Goal: Complete application form: Complete application form

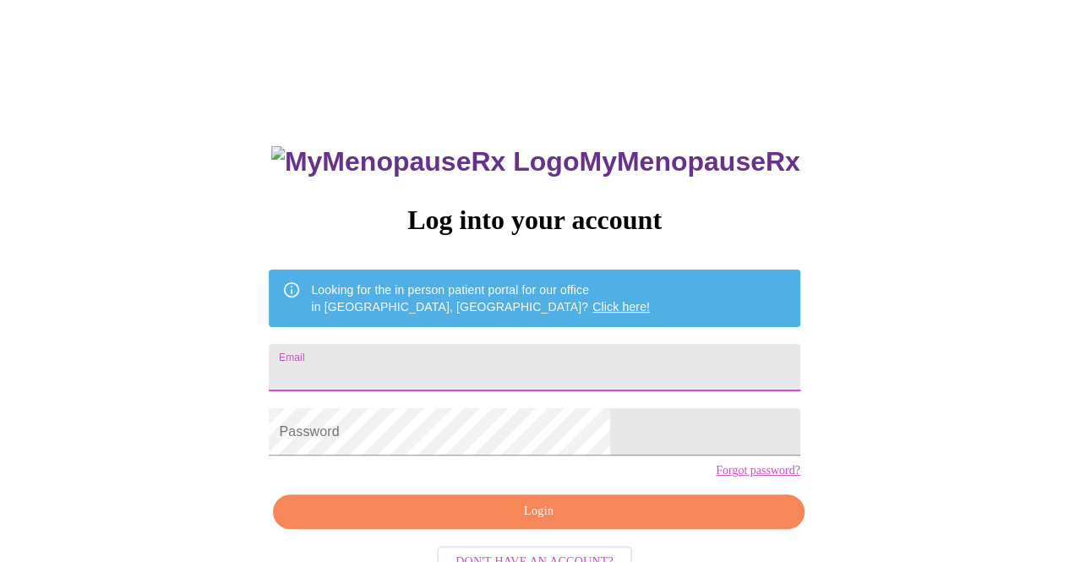
click at [511, 368] on input "Email" at bounding box center [534, 367] width 531 height 47
type input "[EMAIL_ADDRESS][DOMAIN_NAME]"
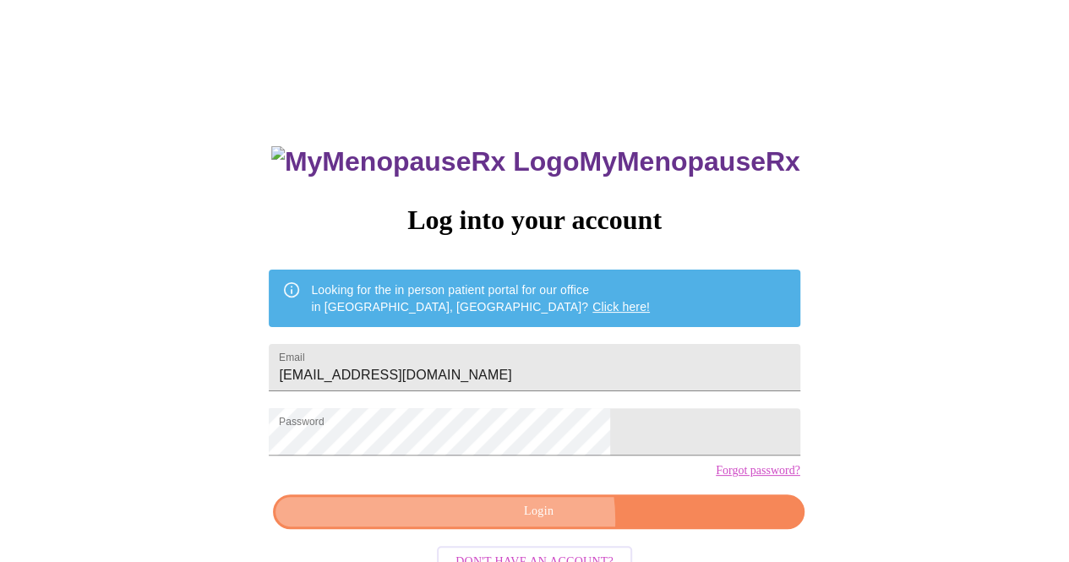
click at [532, 522] on span "Login" at bounding box center [538, 511] width 492 height 21
click at [526, 522] on span "Login" at bounding box center [538, 511] width 492 height 21
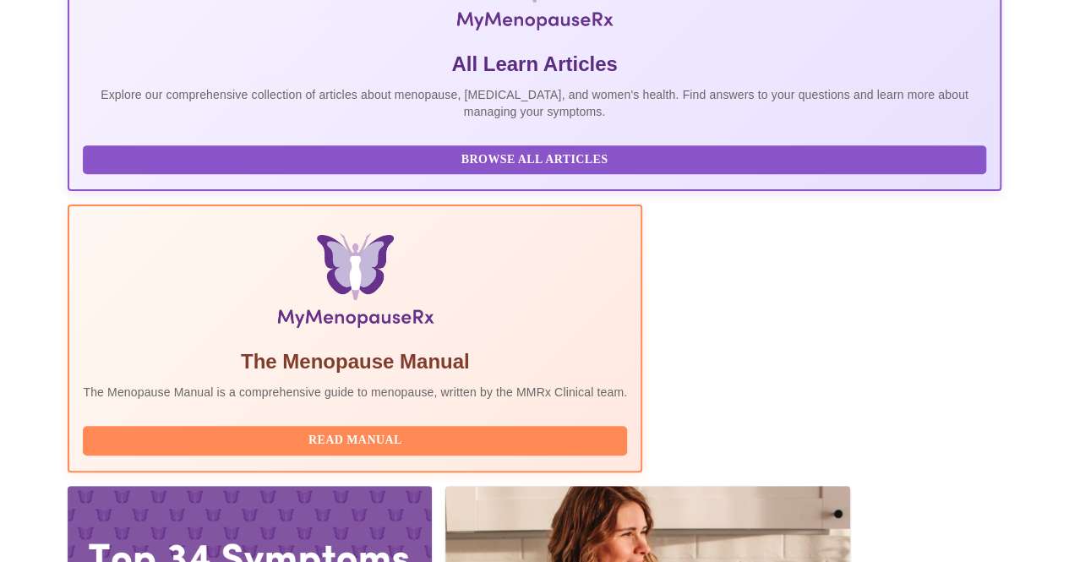
scroll to position [362, 0]
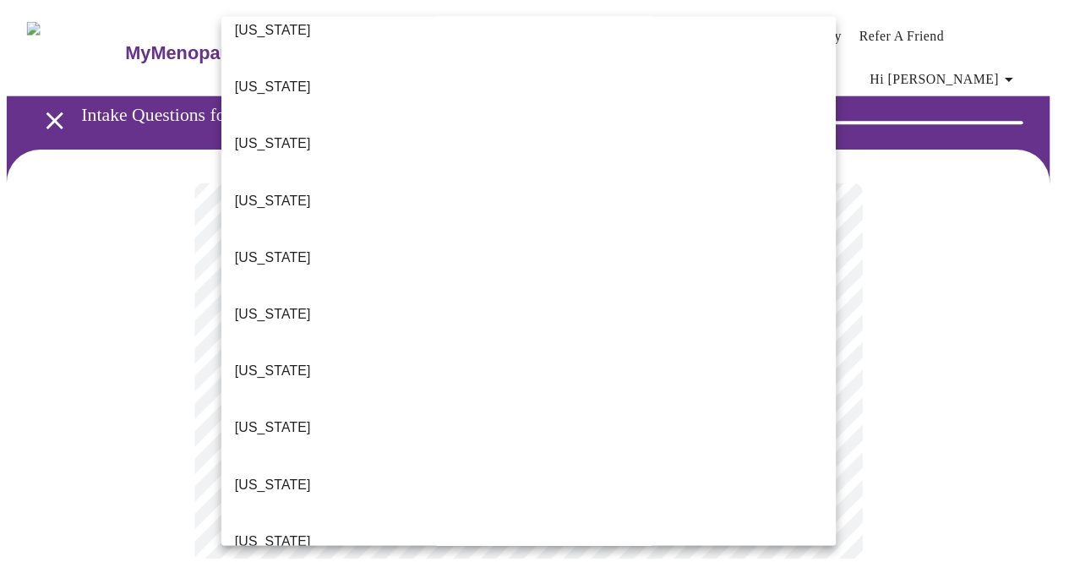
scroll to position [231, 0]
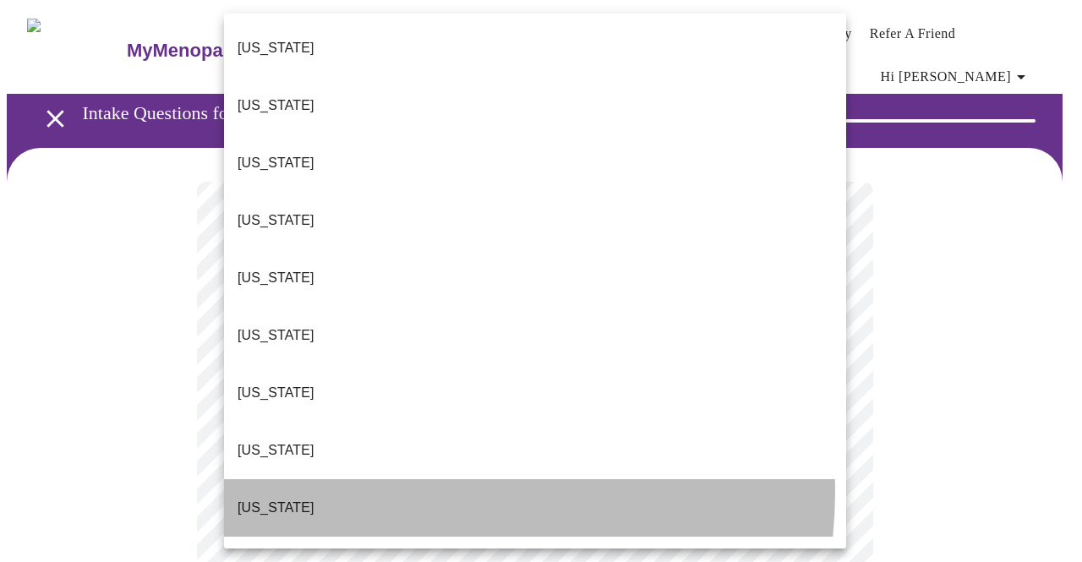
click at [377, 479] on li "Illinois" at bounding box center [535, 507] width 622 height 57
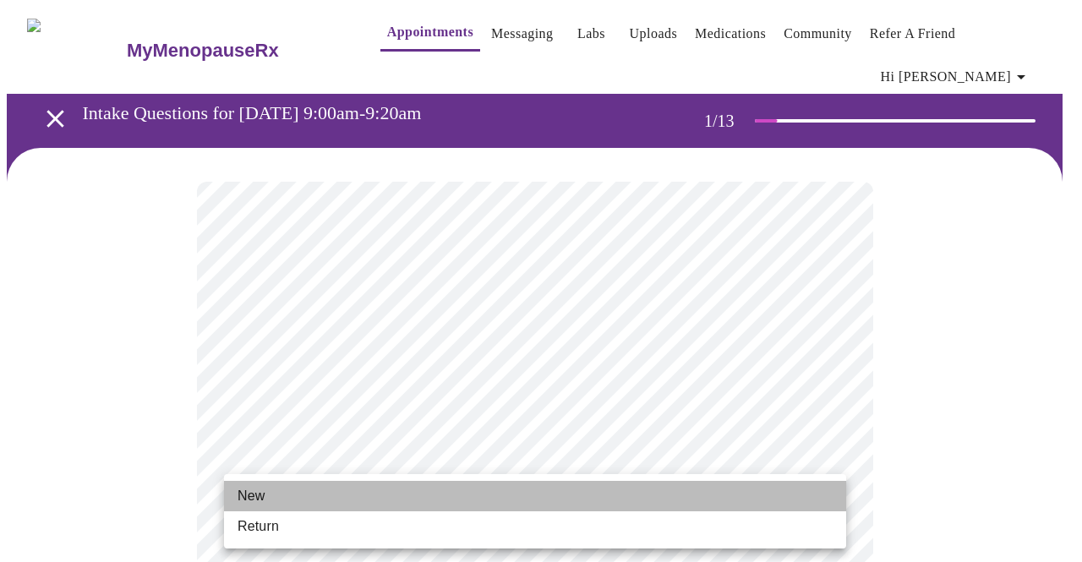
click at [523, 498] on li "New" at bounding box center [535, 496] width 622 height 30
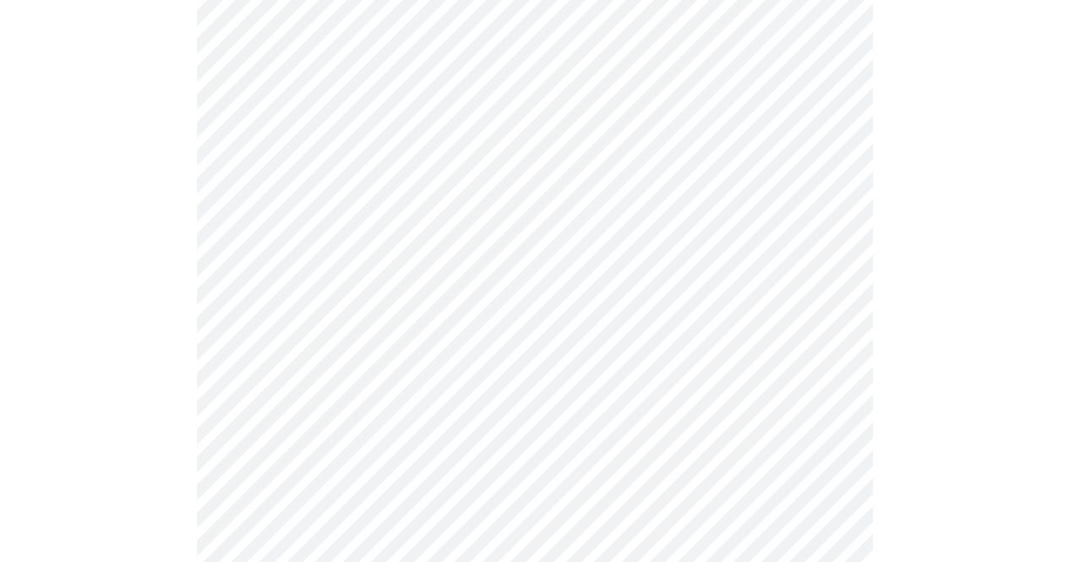
scroll to position [914, 0]
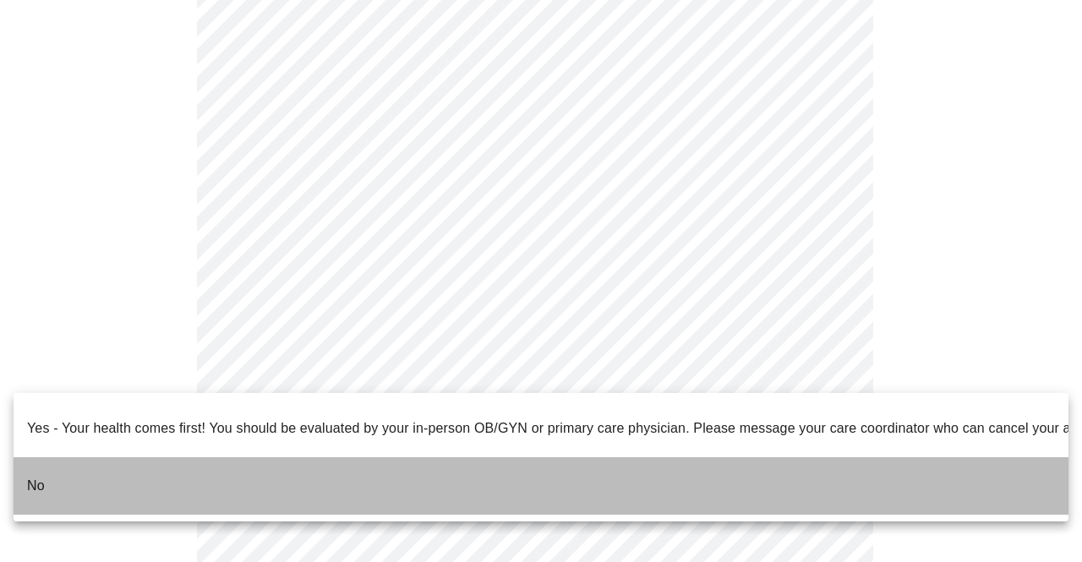
click at [659, 462] on li "No" at bounding box center [541, 485] width 1055 height 57
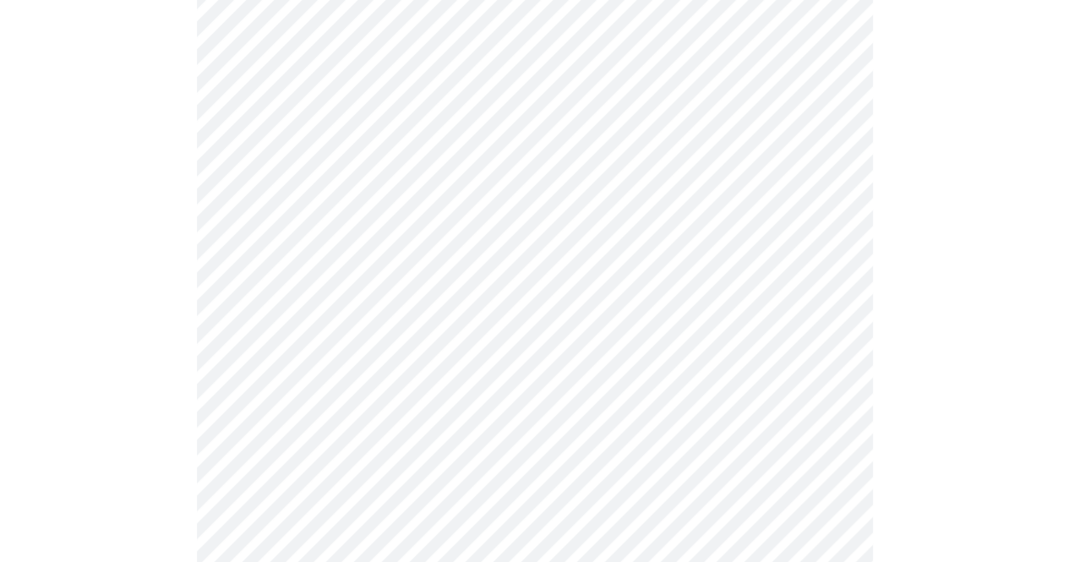
scroll to position [0, 0]
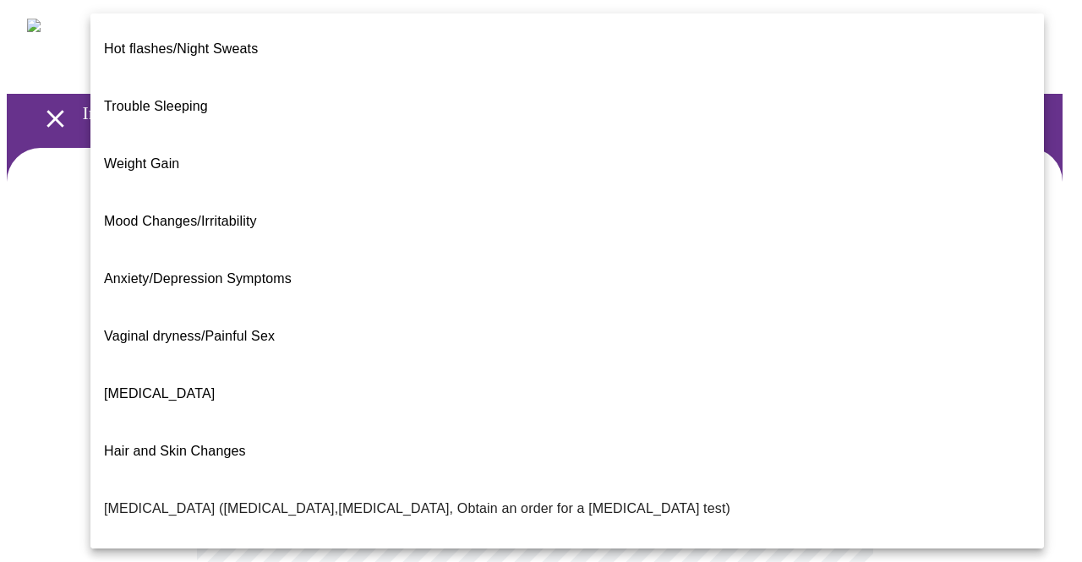
click at [677, 363] on body "MyMenopauseRx Appointments Messaging Labs Uploads Medications Community Refer a…" at bounding box center [541, 526] width 1068 height 1039
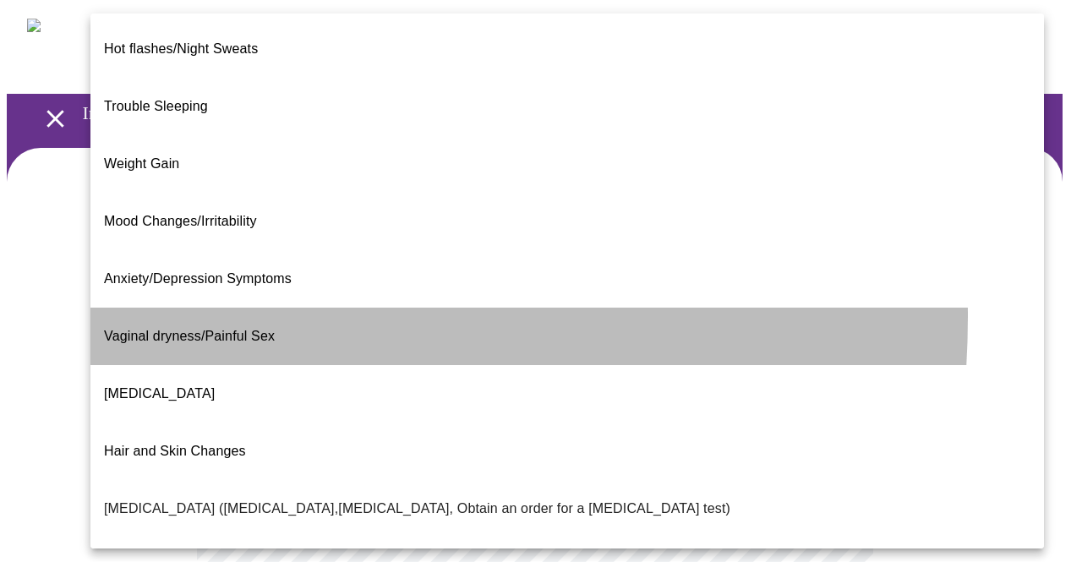
click at [187, 329] on span "Vaginal dryness/Painful Sex" at bounding box center [189, 336] width 171 height 14
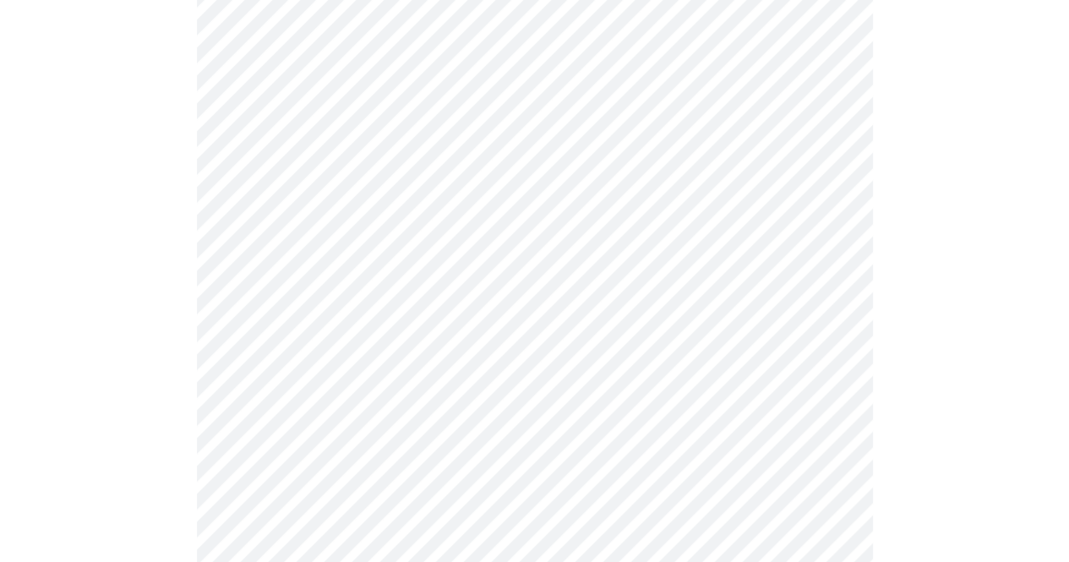
scroll to position [223, 0]
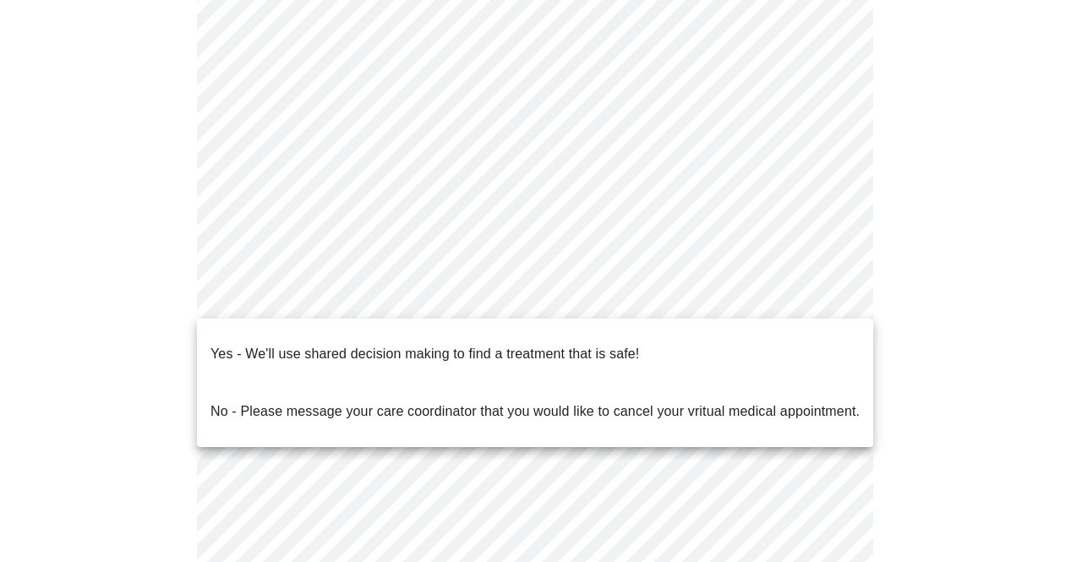
click at [825, 305] on body "MyMenopauseRx Appointments Messaging Labs Uploads Medications Community Refer a…" at bounding box center [541, 298] width 1068 height 1029
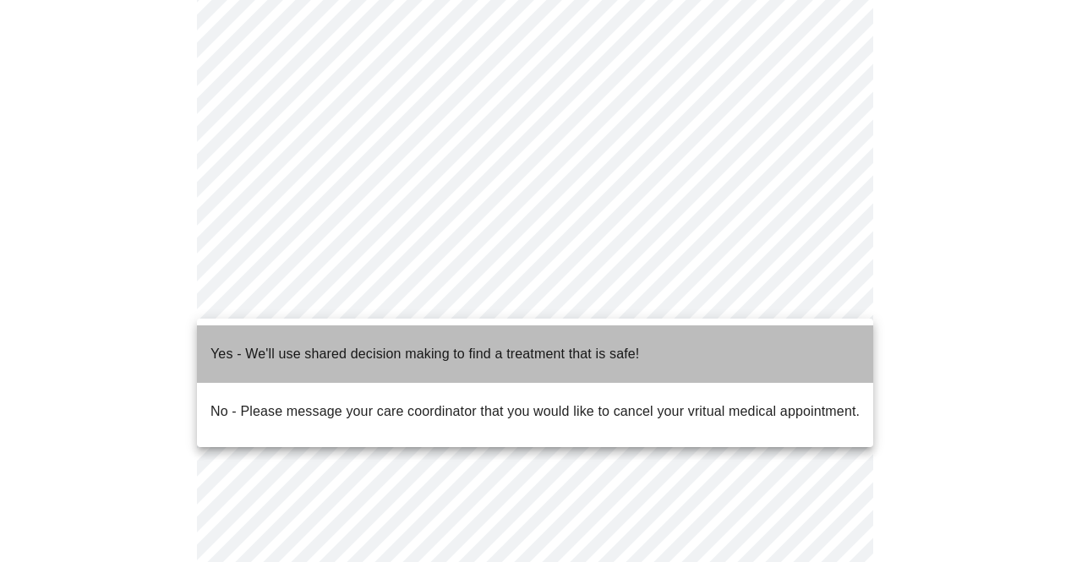
click at [799, 345] on li "Yes - We'll use shared decision making to find a treatment that is safe!" at bounding box center [535, 353] width 676 height 57
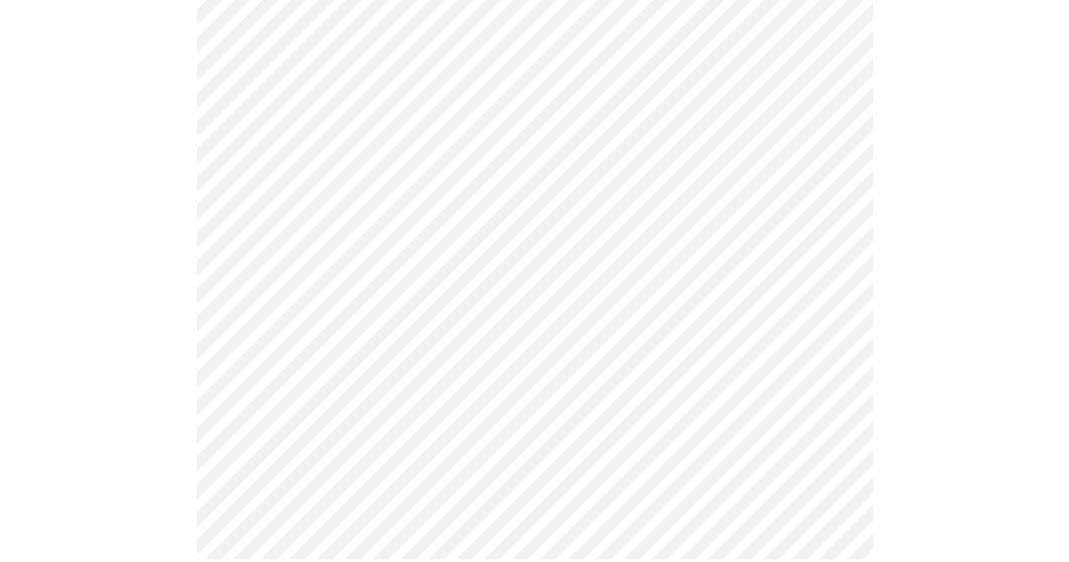
scroll to position [0, 0]
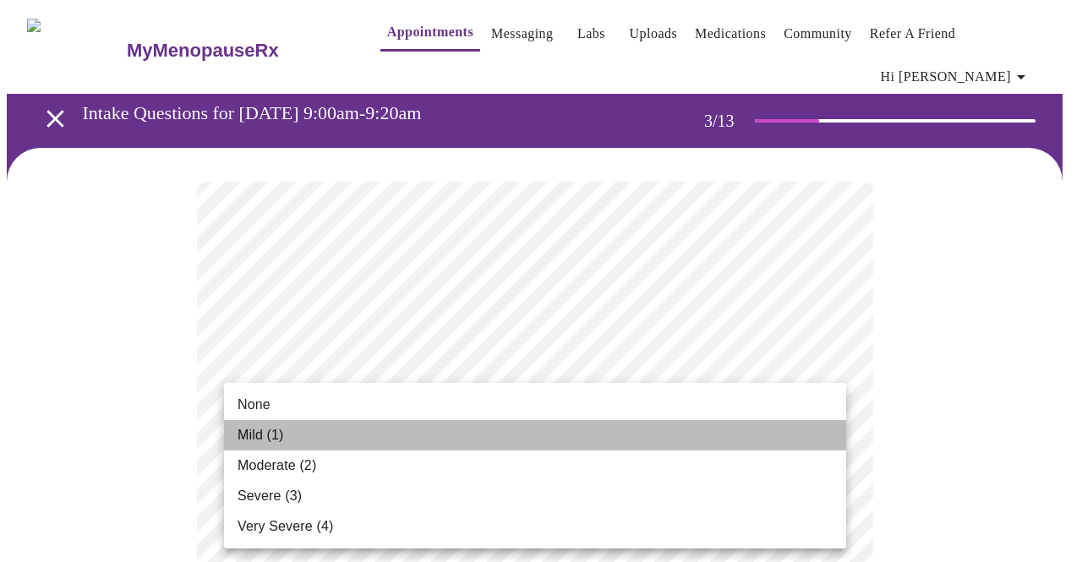
click at [502, 434] on li "Mild (1)" at bounding box center [535, 435] width 622 height 30
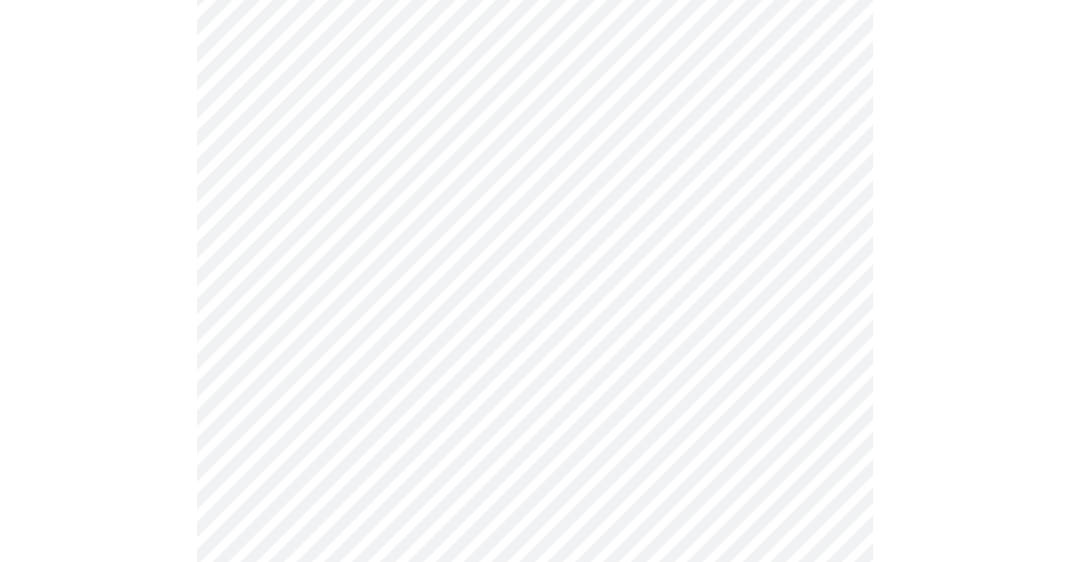
scroll to position [213, 0]
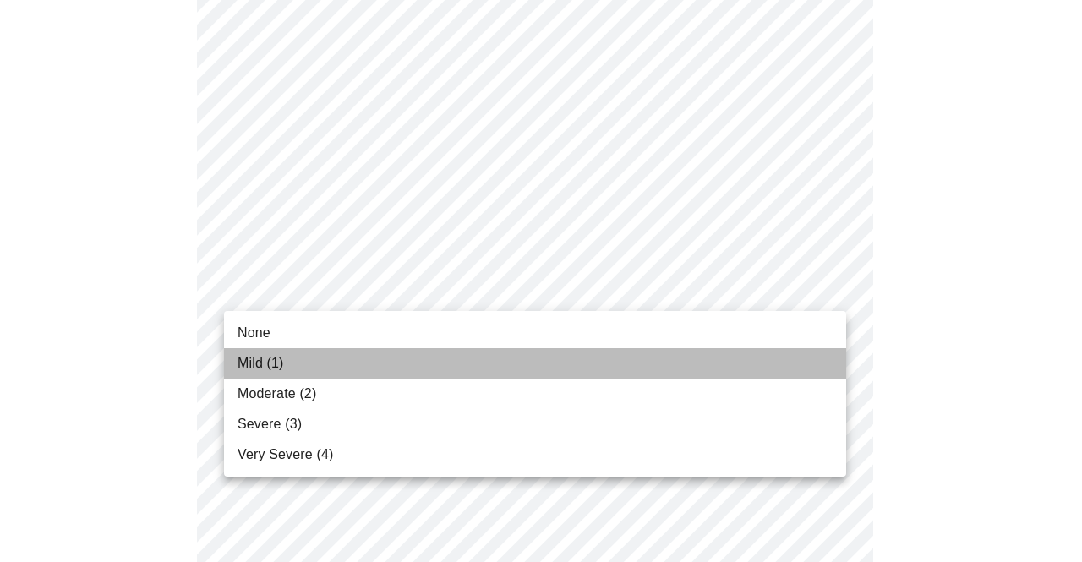
click at [646, 361] on li "Mild (1)" at bounding box center [535, 363] width 622 height 30
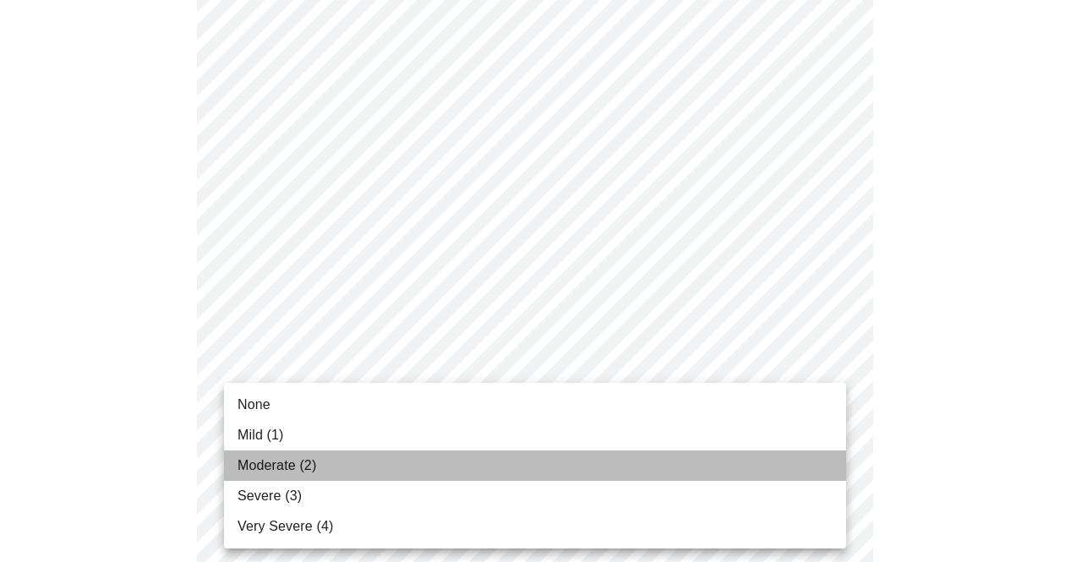
click at [634, 469] on li "Moderate (2)" at bounding box center [535, 465] width 622 height 30
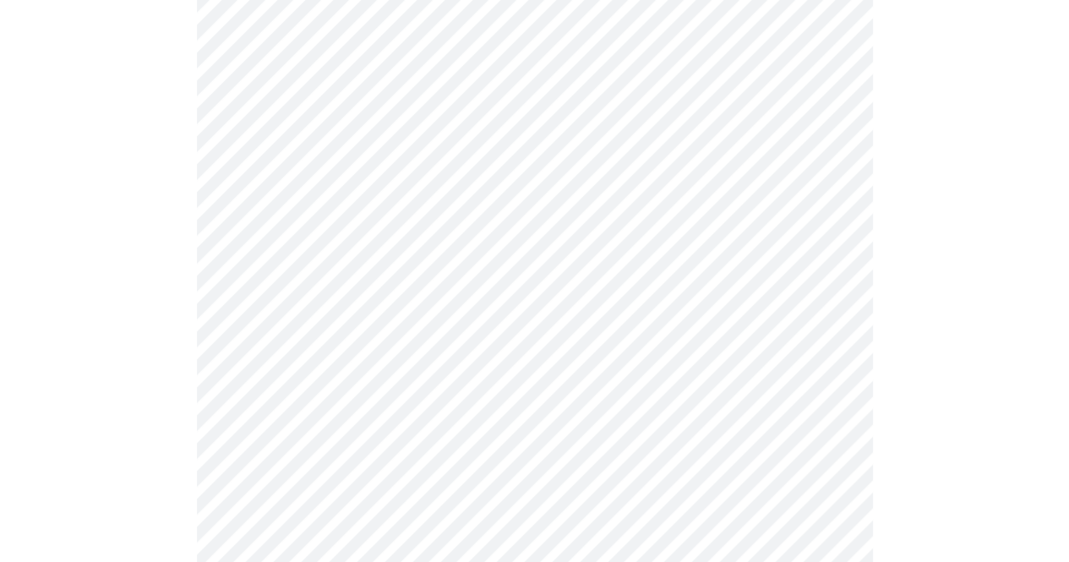
scroll to position [422, 0]
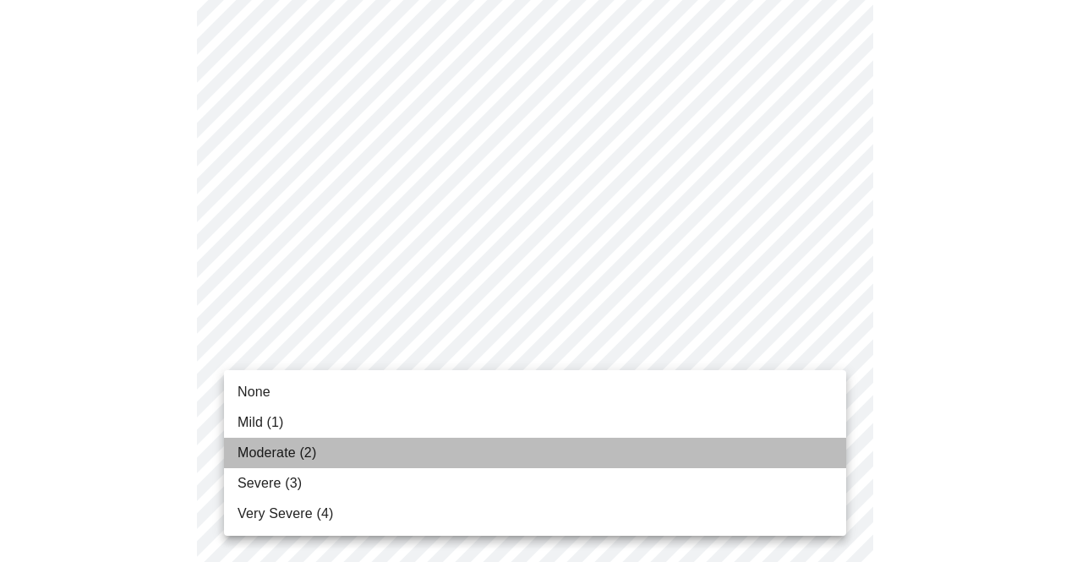
click at [668, 442] on li "Moderate (2)" at bounding box center [535, 453] width 622 height 30
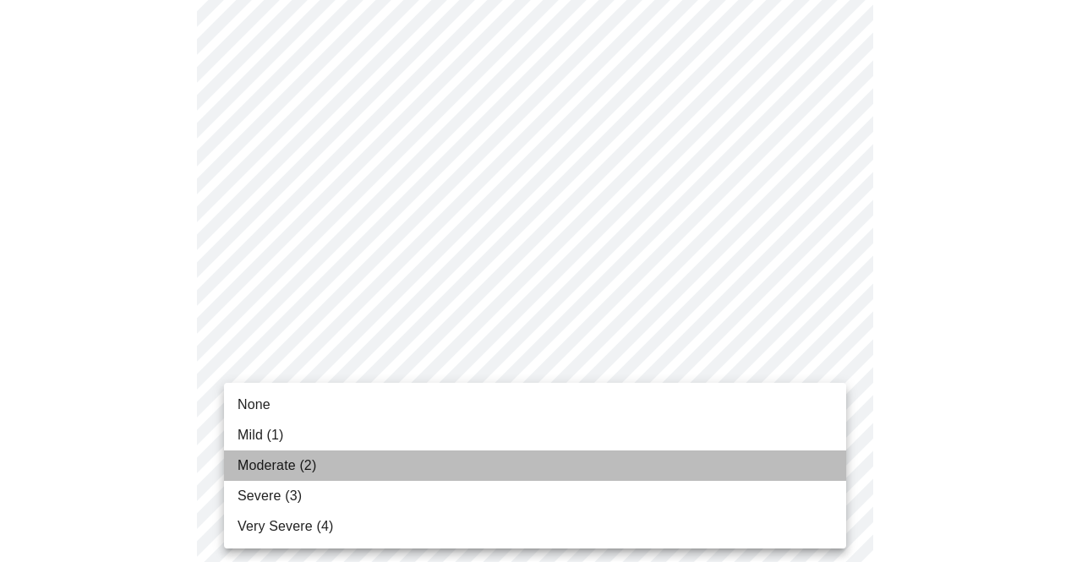
click at [662, 472] on li "Moderate (2)" at bounding box center [535, 465] width 622 height 30
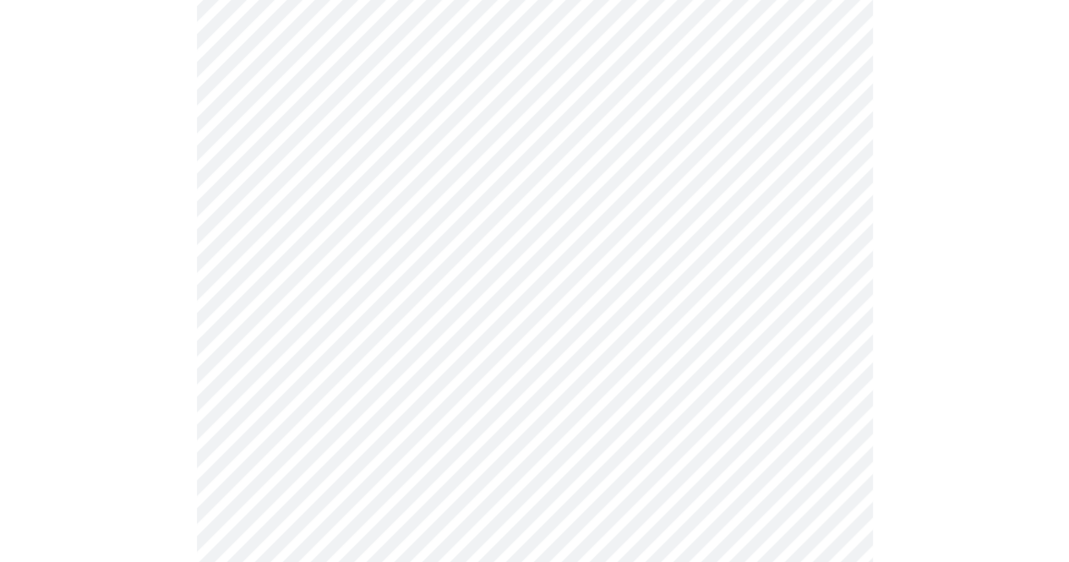
scroll to position [678, 0]
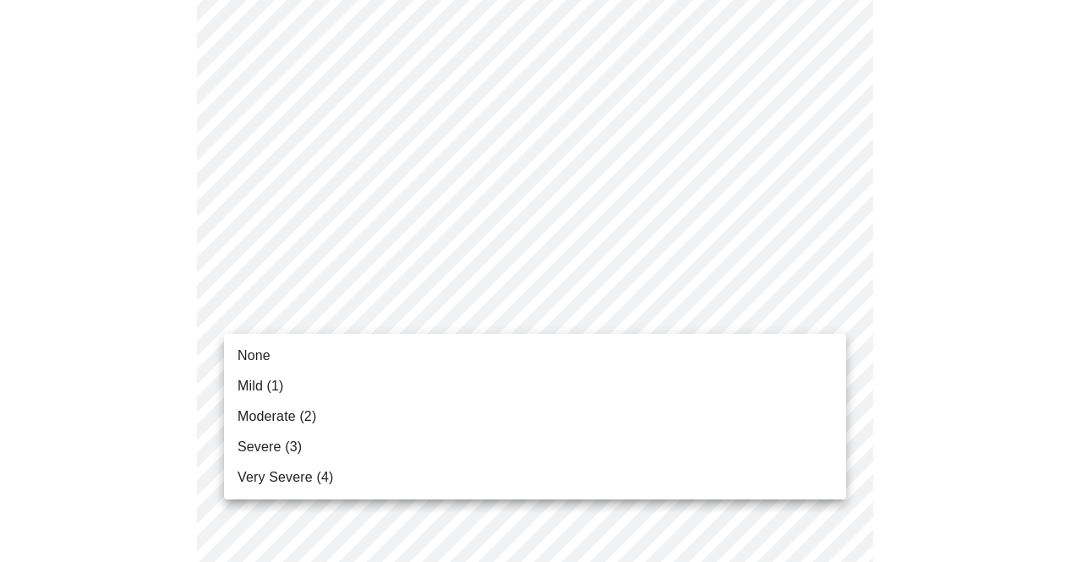
click at [810, 321] on body "MyMenopauseRx Appointments Messaging Labs Uploads Medications Community Refer a…" at bounding box center [541, 405] width 1068 height 2153
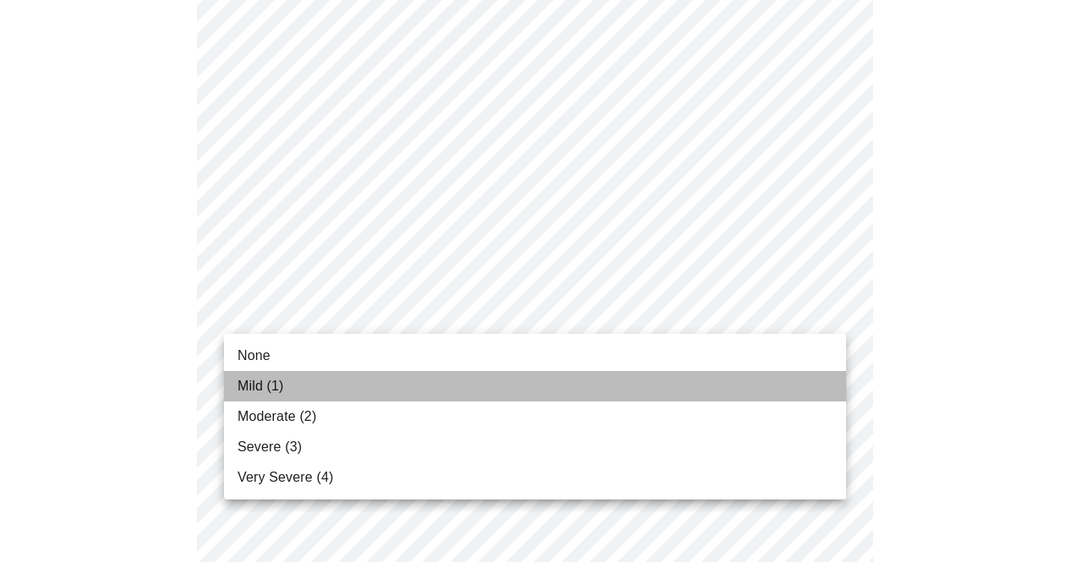
click at [796, 380] on li "Mild (1)" at bounding box center [535, 386] width 622 height 30
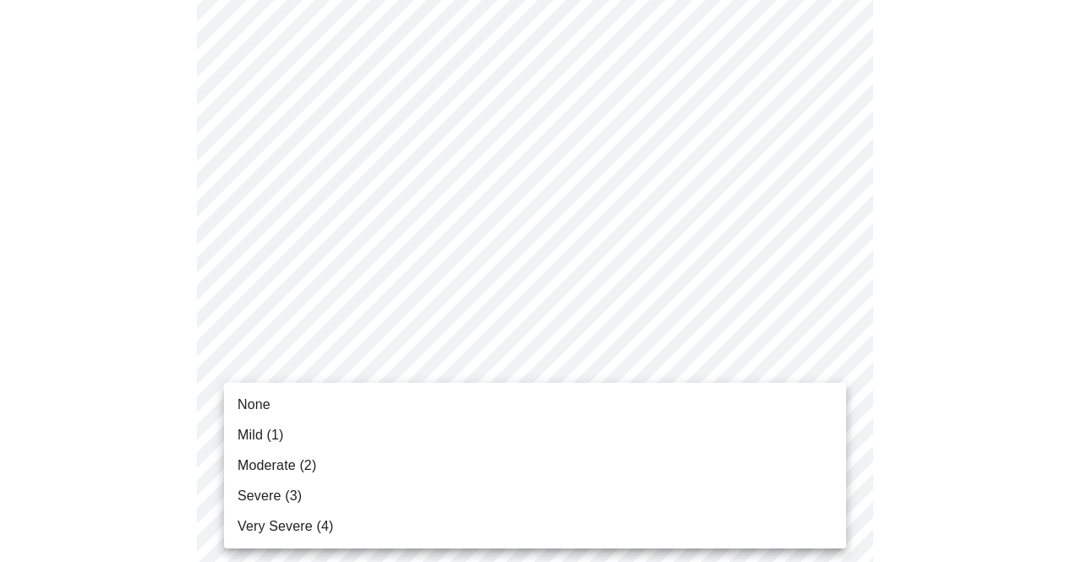
click at [784, 434] on body "MyMenopauseRx Appointments Messaging Labs Uploads Medications Community Refer a…" at bounding box center [541, 394] width 1068 height 2130
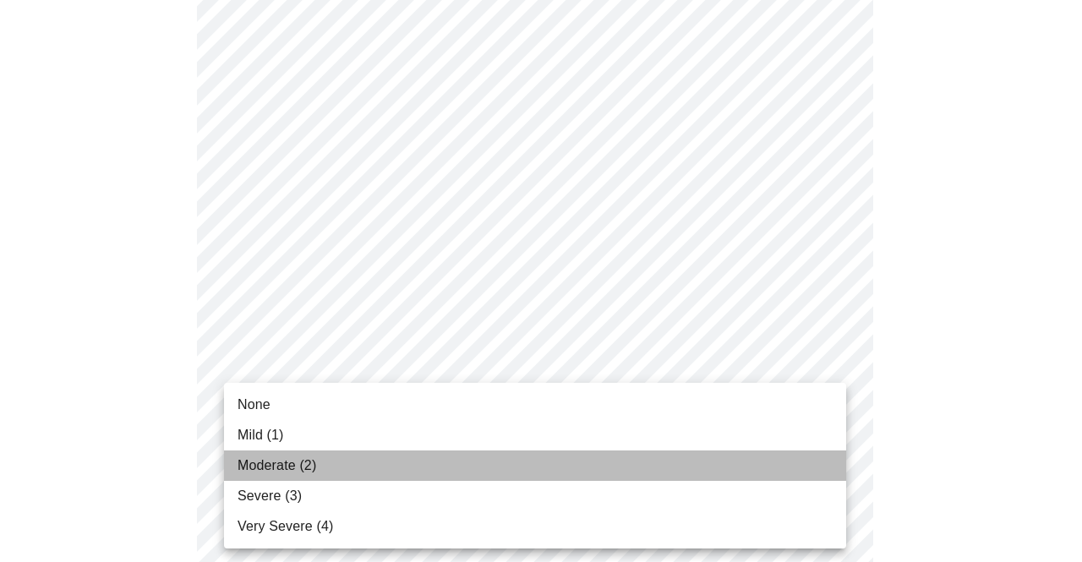
click at [765, 479] on li "Moderate (2)" at bounding box center [535, 465] width 622 height 30
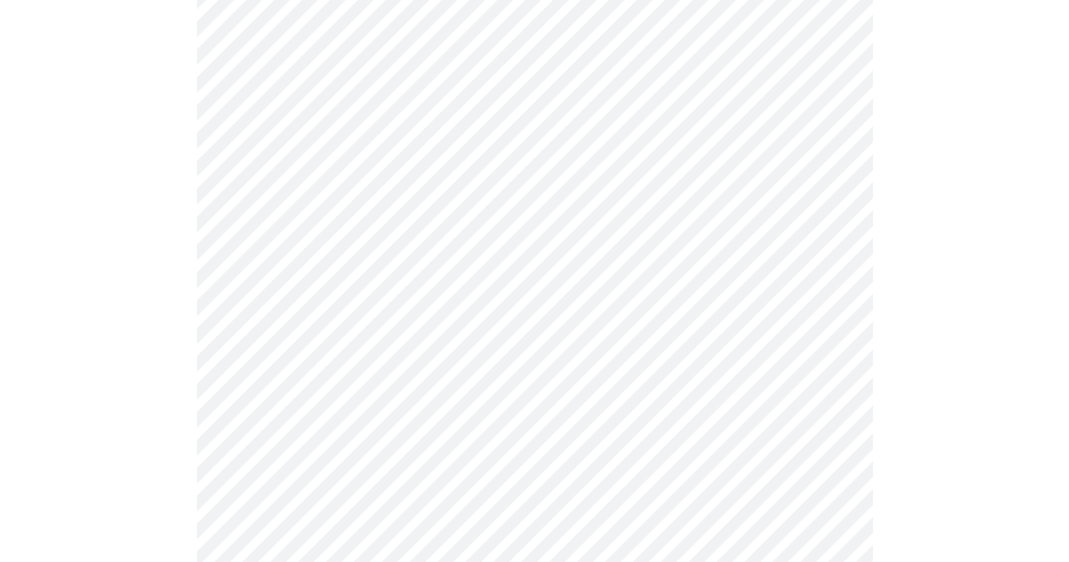
scroll to position [943, 0]
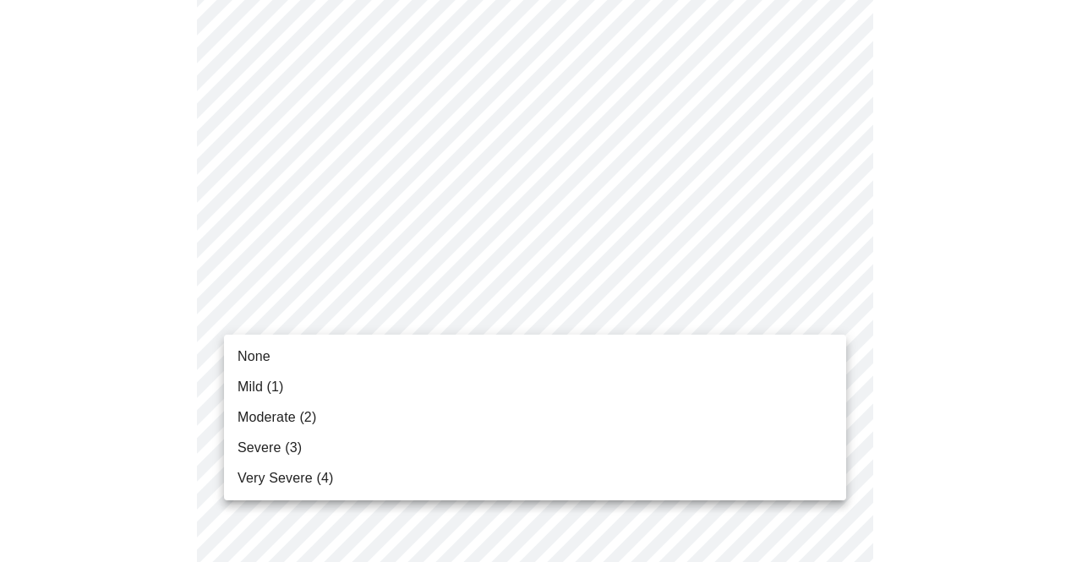
click at [781, 324] on body "MyMenopauseRx Appointments Messaging Labs Uploads Medications Community Refer a…" at bounding box center [541, 117] width 1068 height 2106
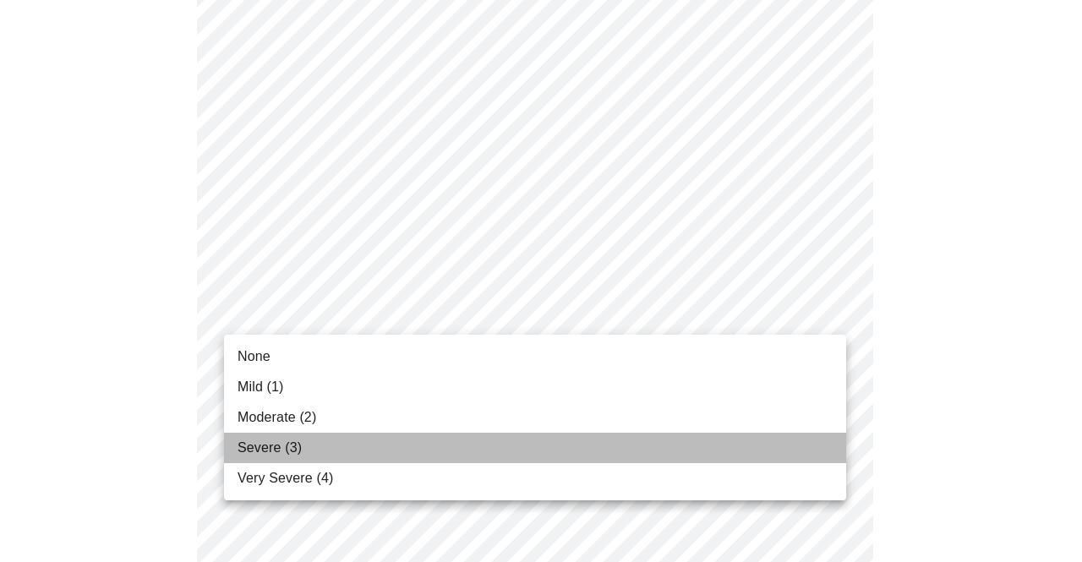
click at [762, 441] on li "Severe (3)" at bounding box center [535, 448] width 622 height 30
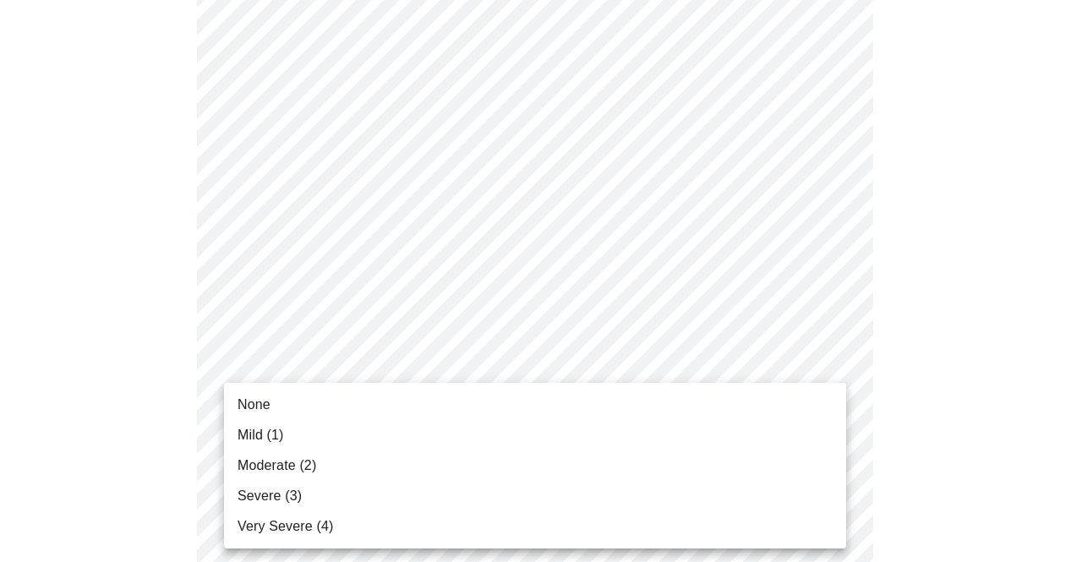
click at [762, 450] on body "MyMenopauseRx Appointments Messaging Labs Uploads Medications Community Refer a…" at bounding box center [541, 105] width 1068 height 2082
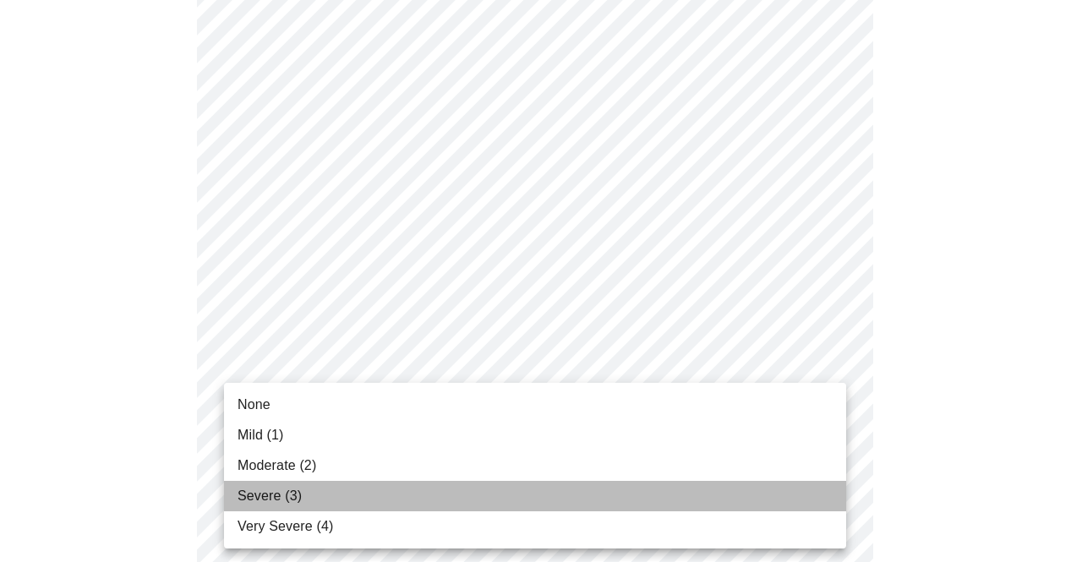
click at [756, 488] on li "Severe (3)" at bounding box center [535, 496] width 622 height 30
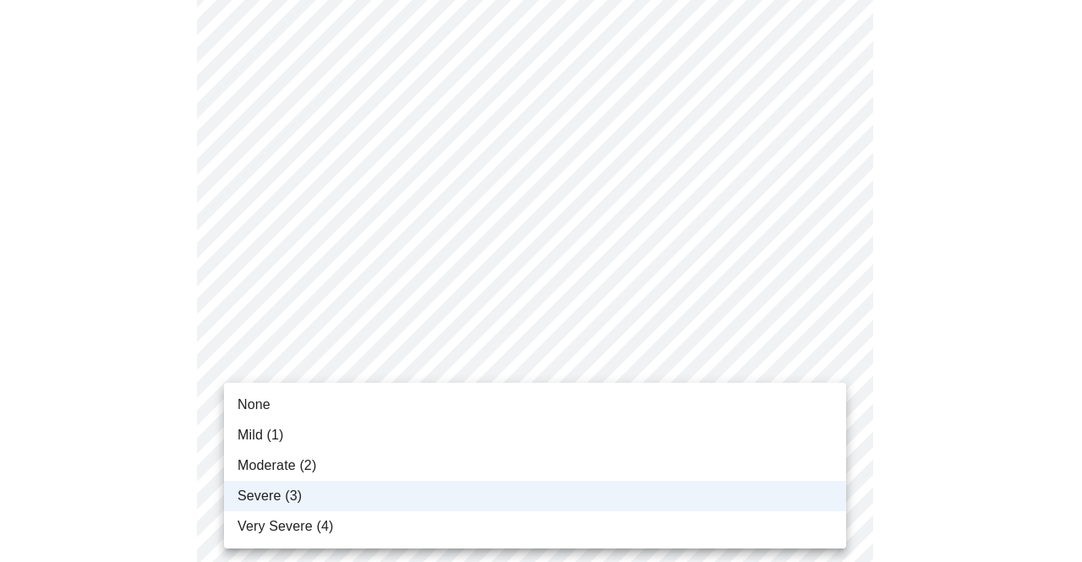
click at [816, 447] on body "MyMenopauseRx Appointments Messaging Labs Uploads Medications Community Refer a…" at bounding box center [541, 93] width 1068 height 2059
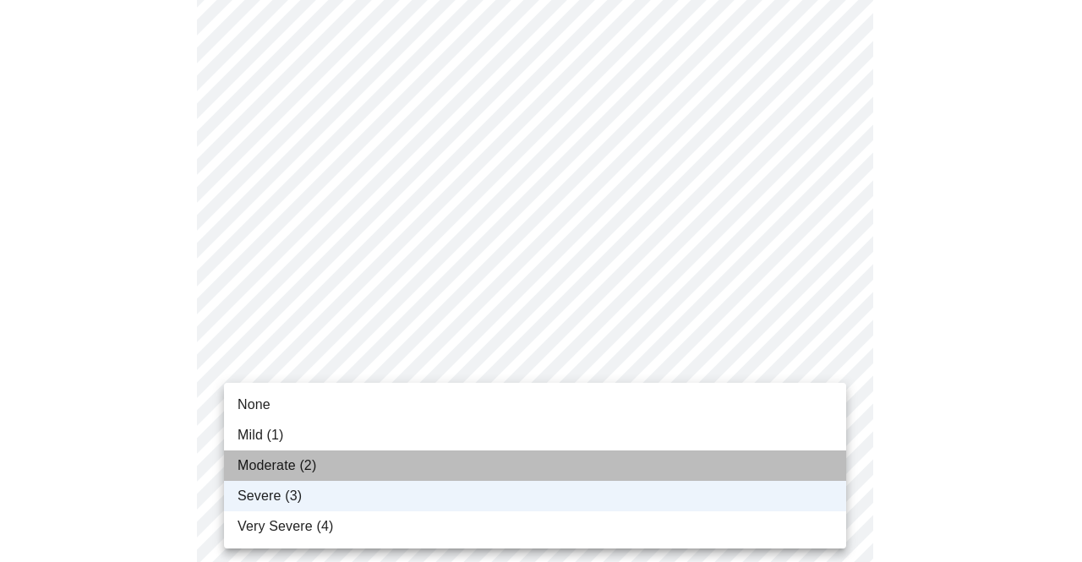
click at [752, 467] on li "Moderate (2)" at bounding box center [535, 465] width 622 height 30
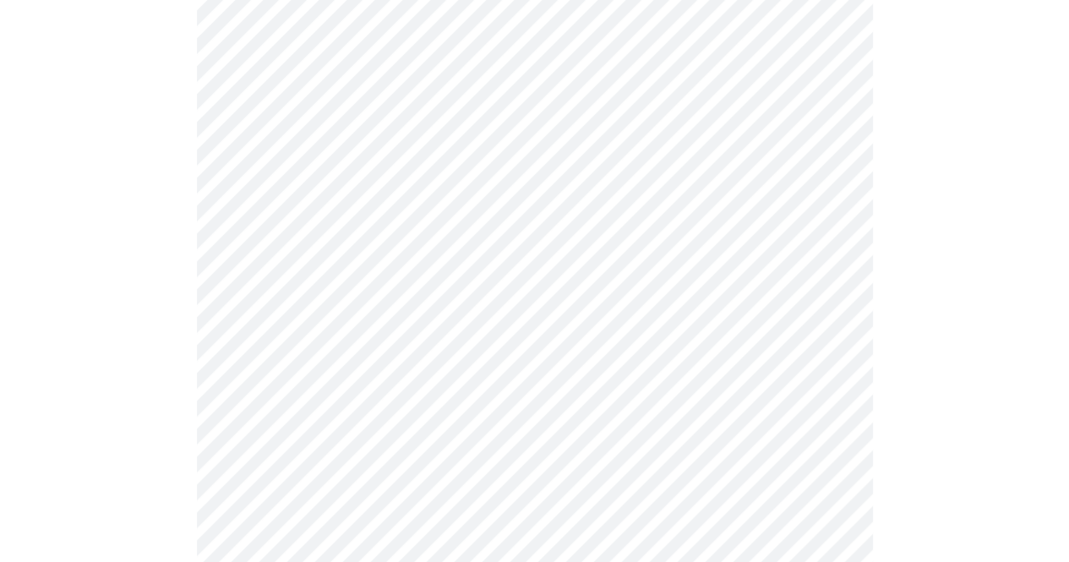
scroll to position [1171, 0]
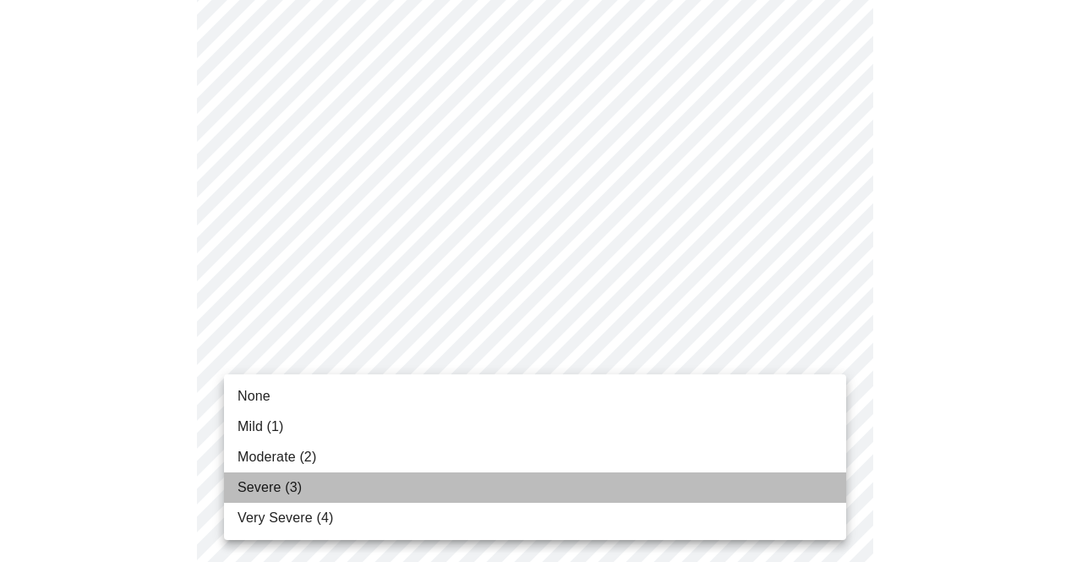
click at [773, 487] on li "Severe (3)" at bounding box center [535, 487] width 622 height 30
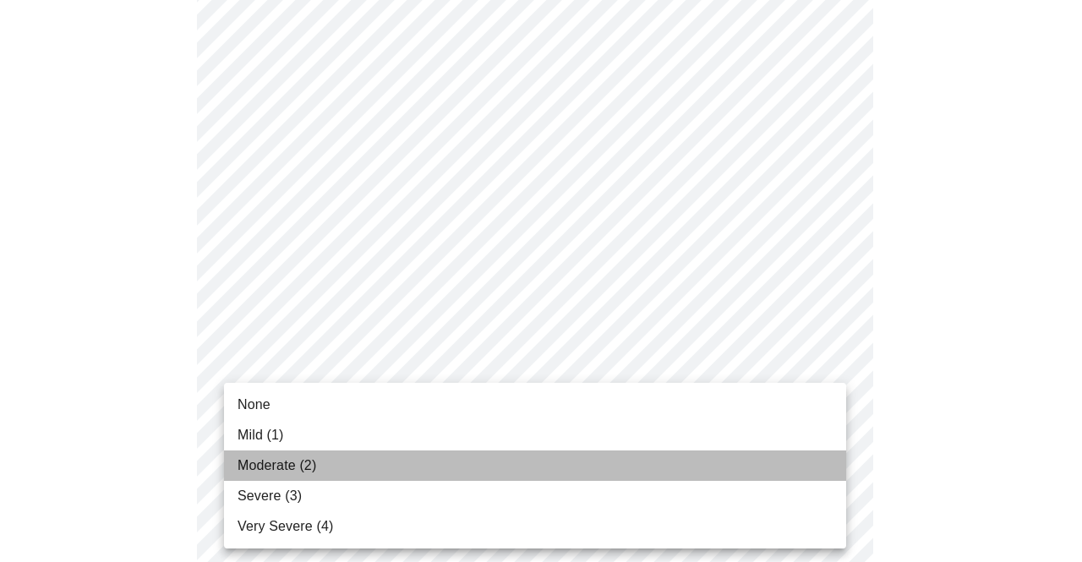
click at [749, 471] on li "Moderate (2)" at bounding box center [535, 465] width 622 height 30
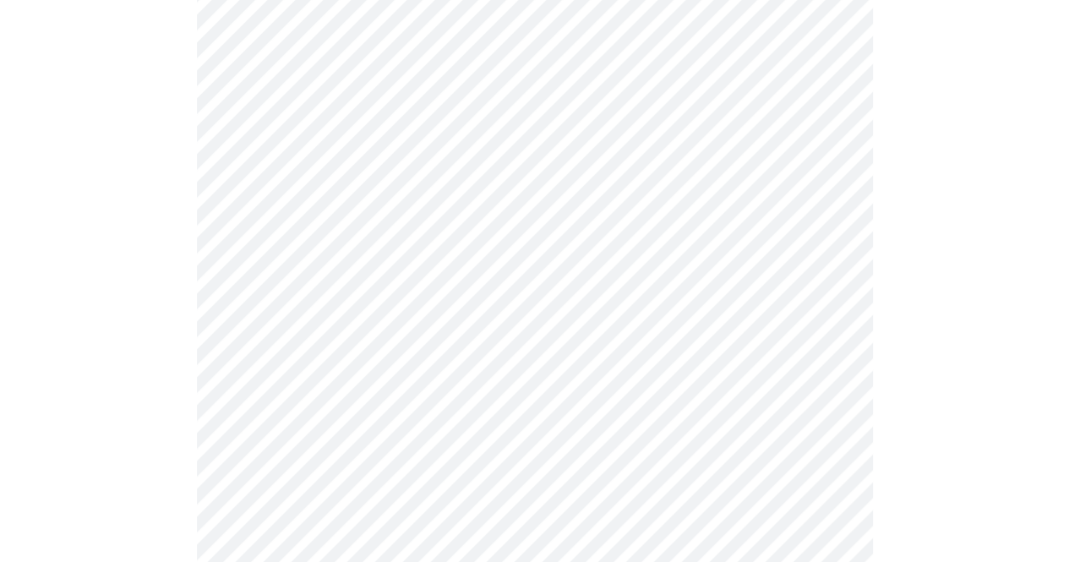
scroll to position [674, 0]
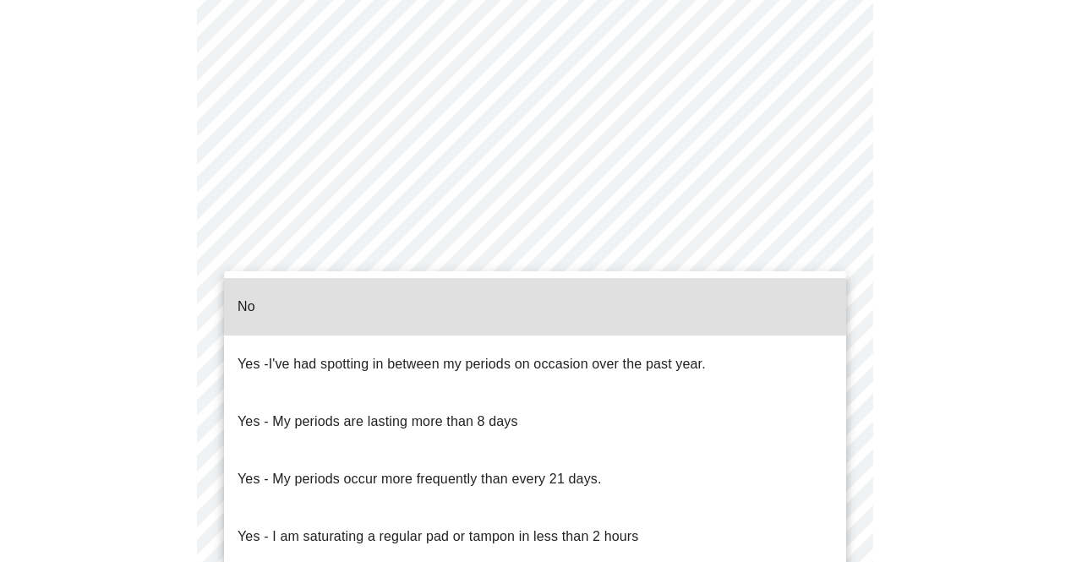
click at [782, 300] on body "MyMenopauseRx Appointments Messaging Labs Uploads Medications Community Refer a…" at bounding box center [541, 143] width 1068 height 1622
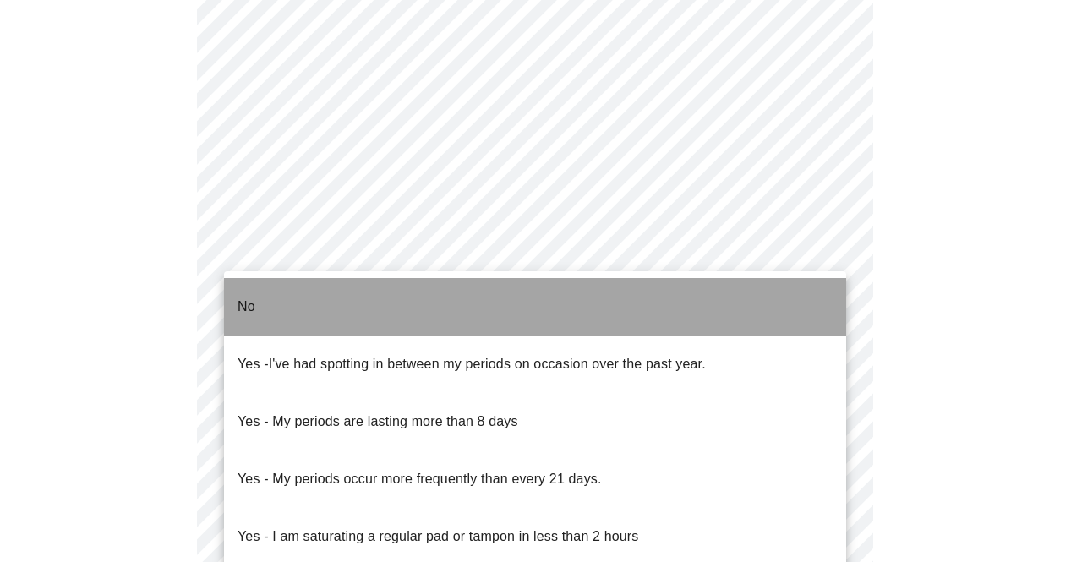
click at [782, 300] on li "No" at bounding box center [535, 306] width 622 height 57
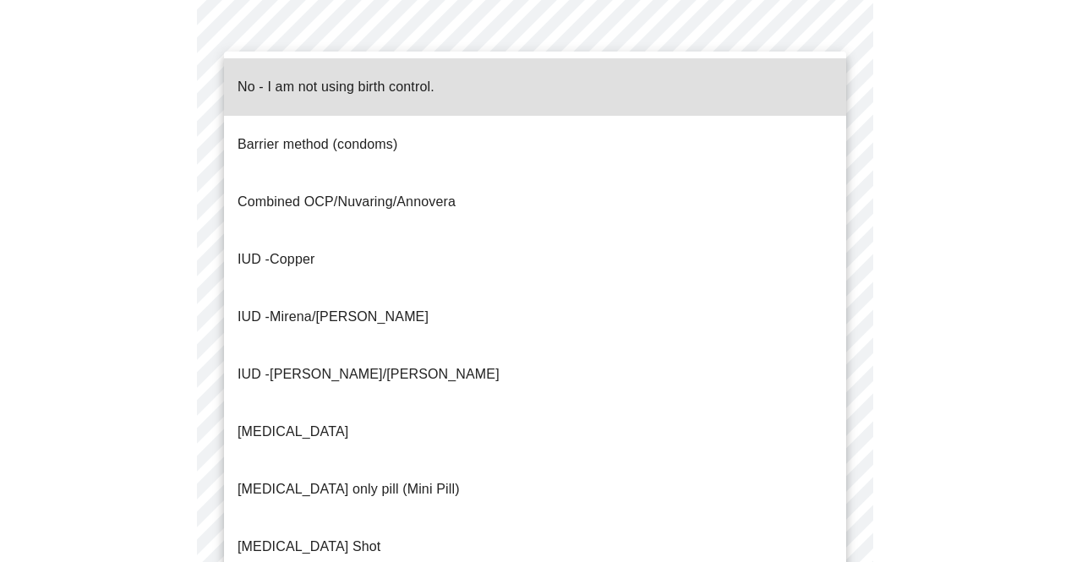
click at [821, 400] on body "MyMenopauseRx Appointments Messaging Labs Uploads Medications Community Refer a…" at bounding box center [541, 138] width 1068 height 1612
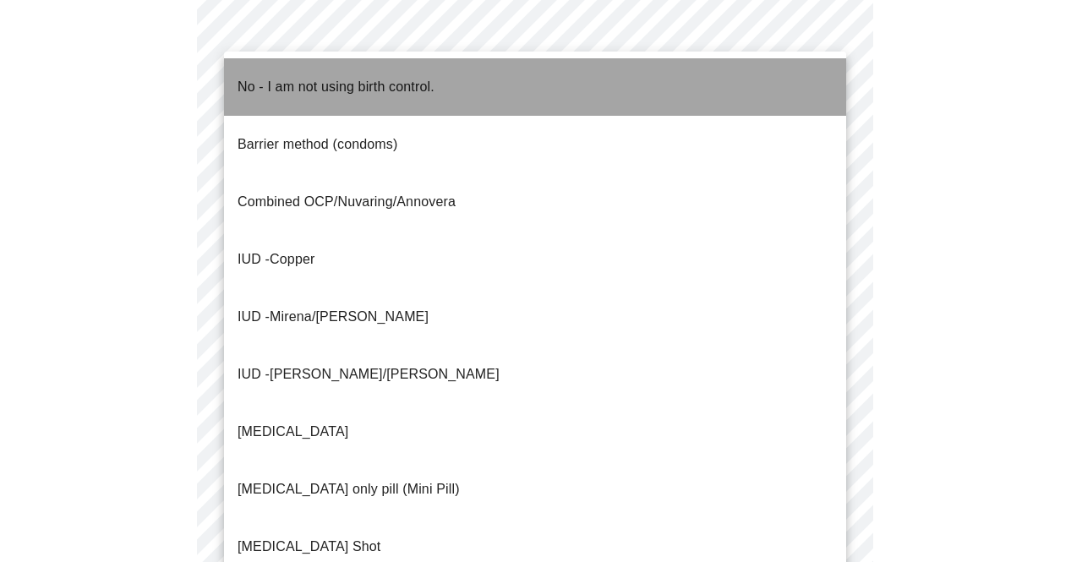
click at [552, 85] on li "No - I am not using birth control." at bounding box center [535, 86] width 622 height 57
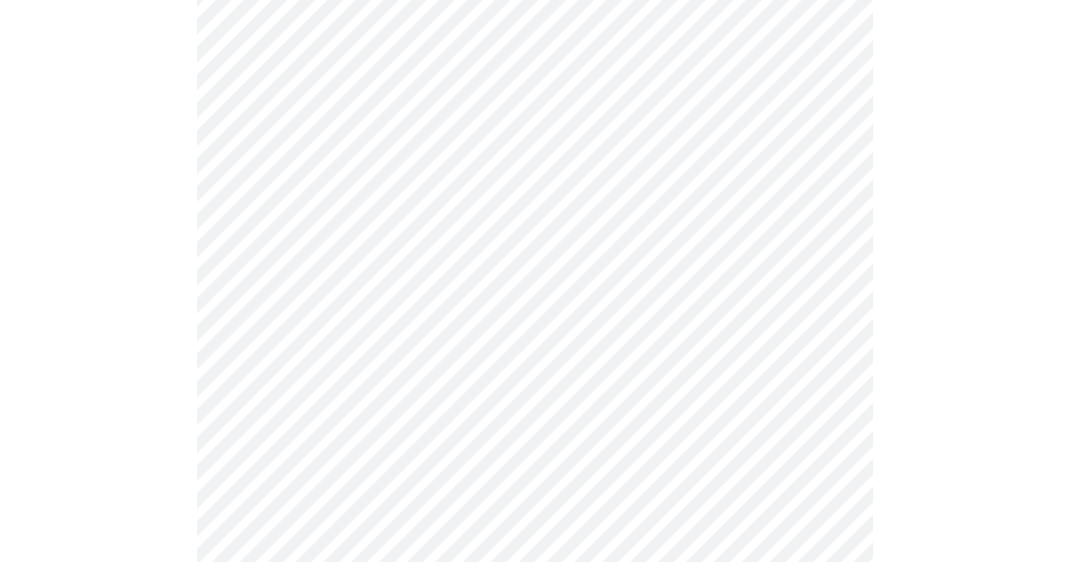
scroll to position [974, 0]
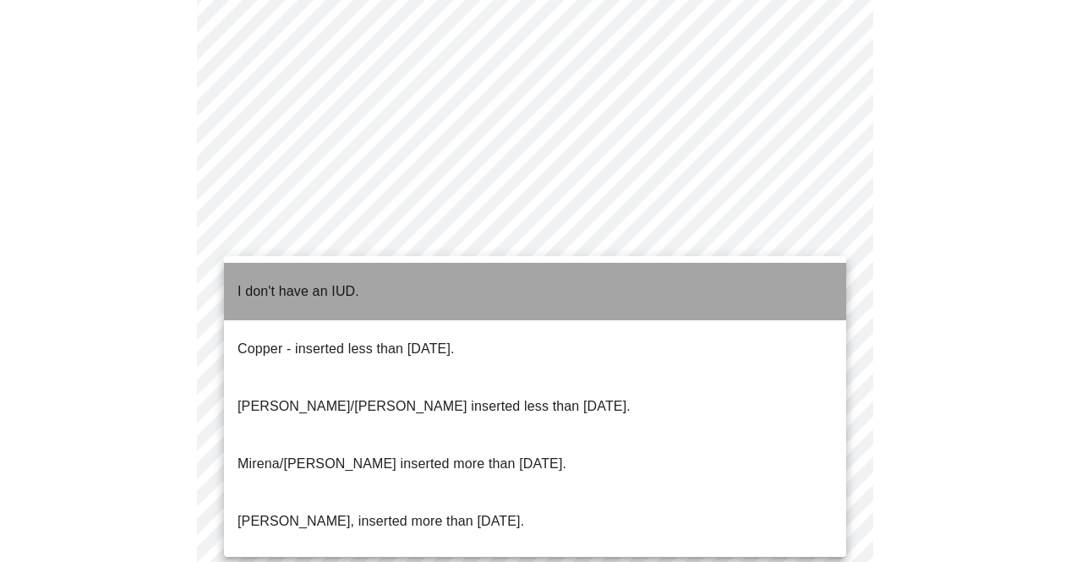
click at [789, 284] on li "I don't have an IUD." at bounding box center [535, 291] width 622 height 57
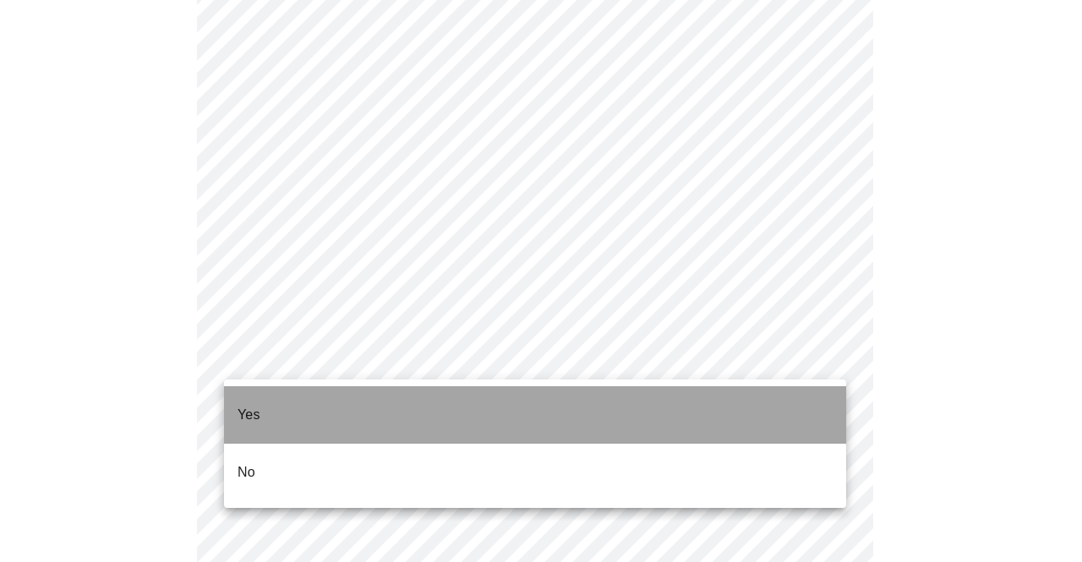
click at [812, 409] on li "Yes" at bounding box center [535, 414] width 622 height 57
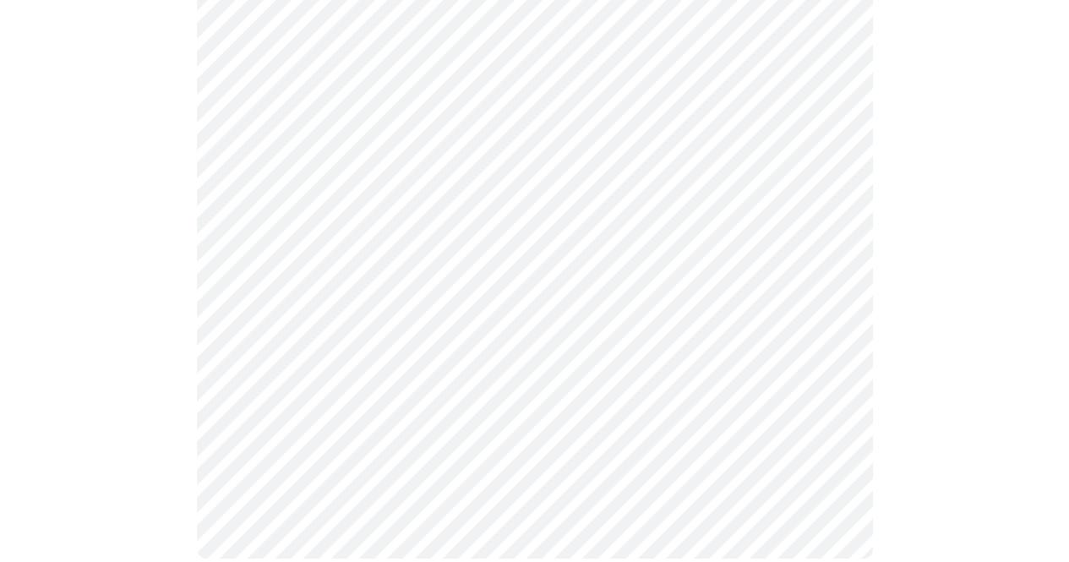
scroll to position [0, 0]
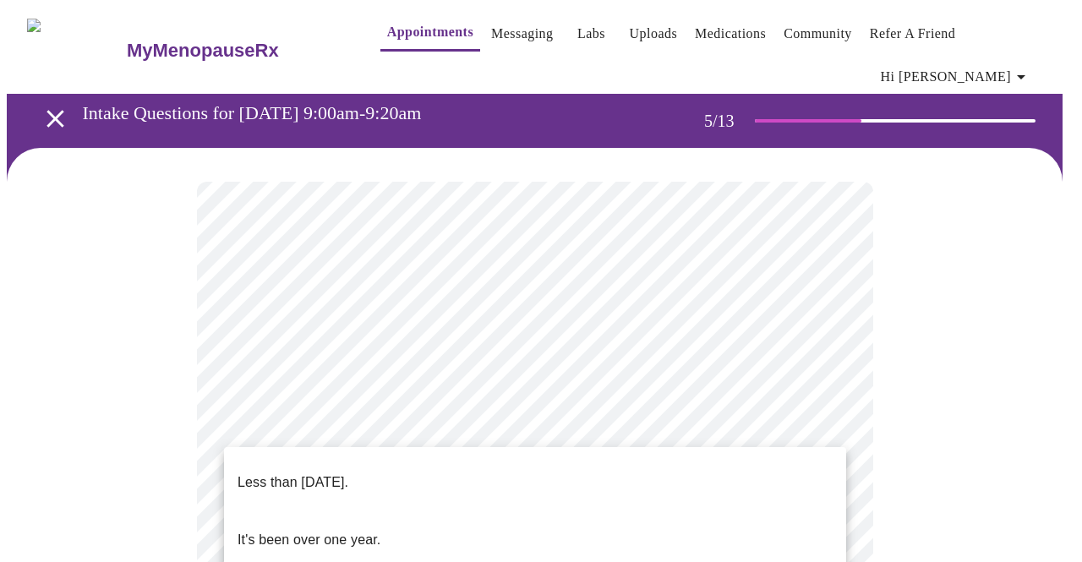
click at [341, 530] on p "It's been over one year." at bounding box center [308, 540] width 143 height 20
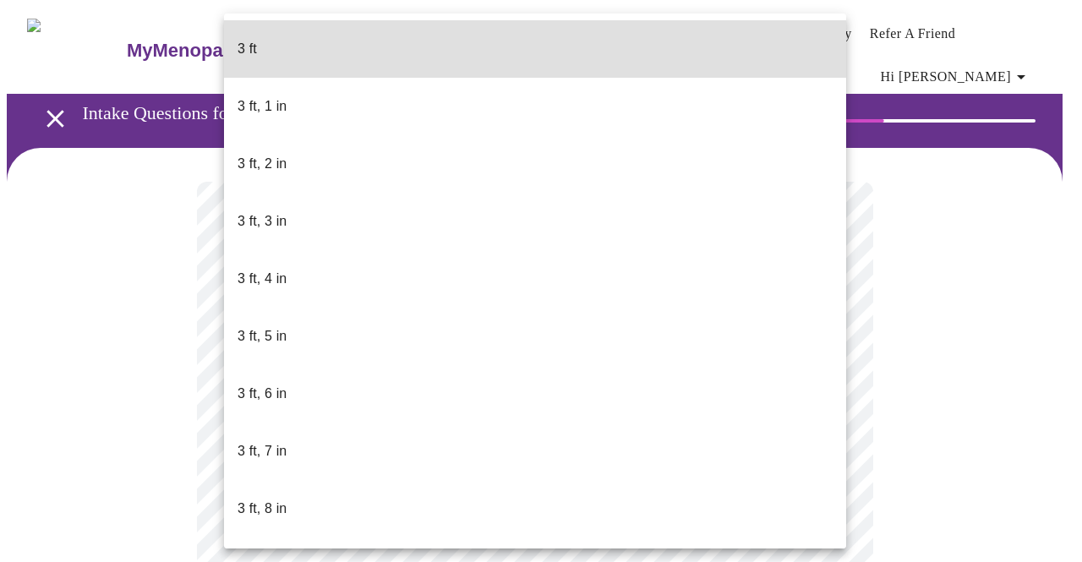
click at [488, 482] on body "MyMenopauseRx Appointments Messaging Labs Uploads Medications Community Refer a…" at bounding box center [541, 469] width 1068 height 925
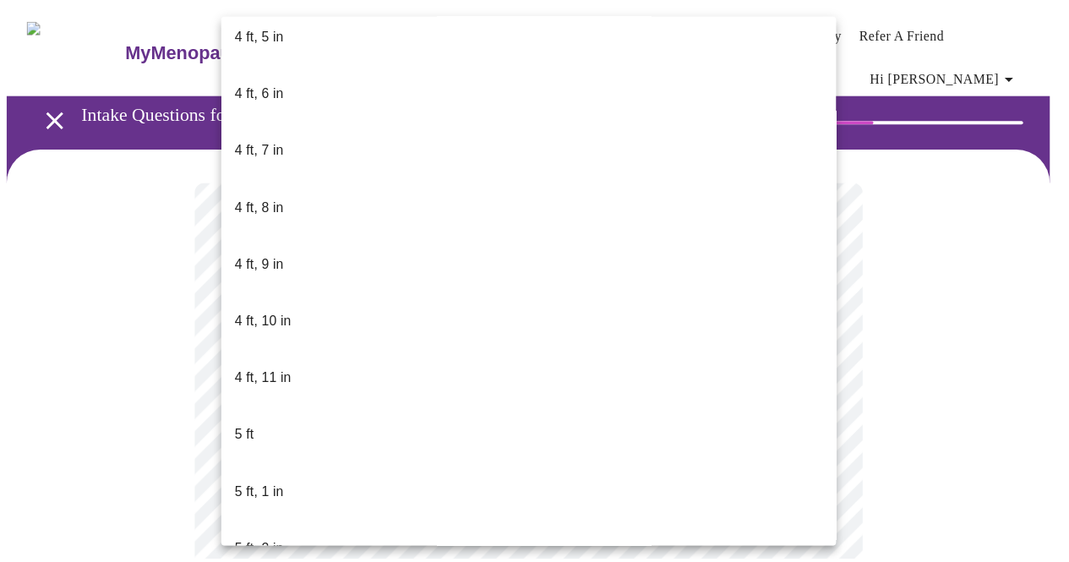
scroll to position [999, 0]
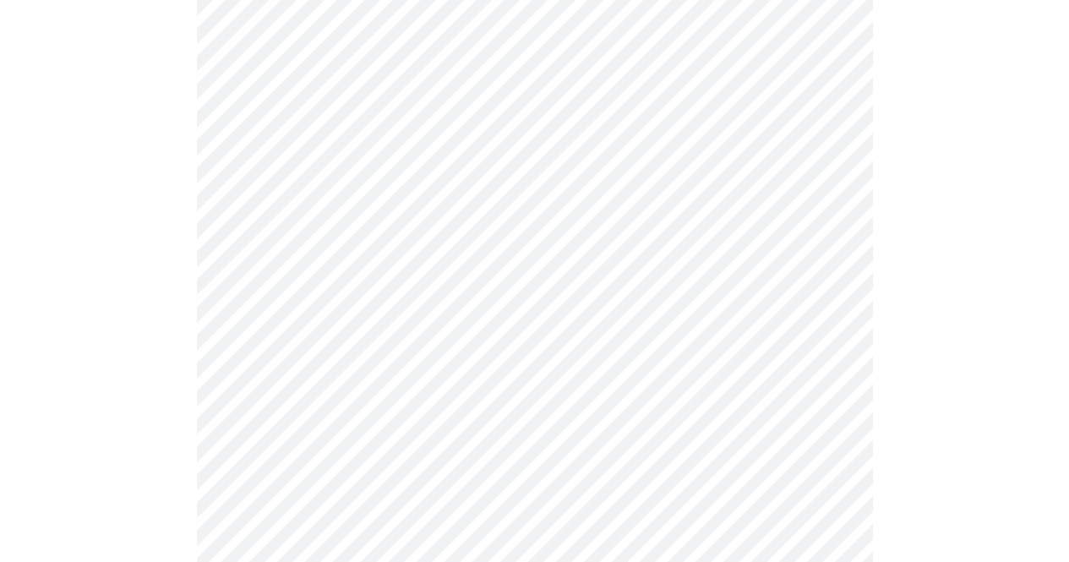
scroll to position [4382, 0]
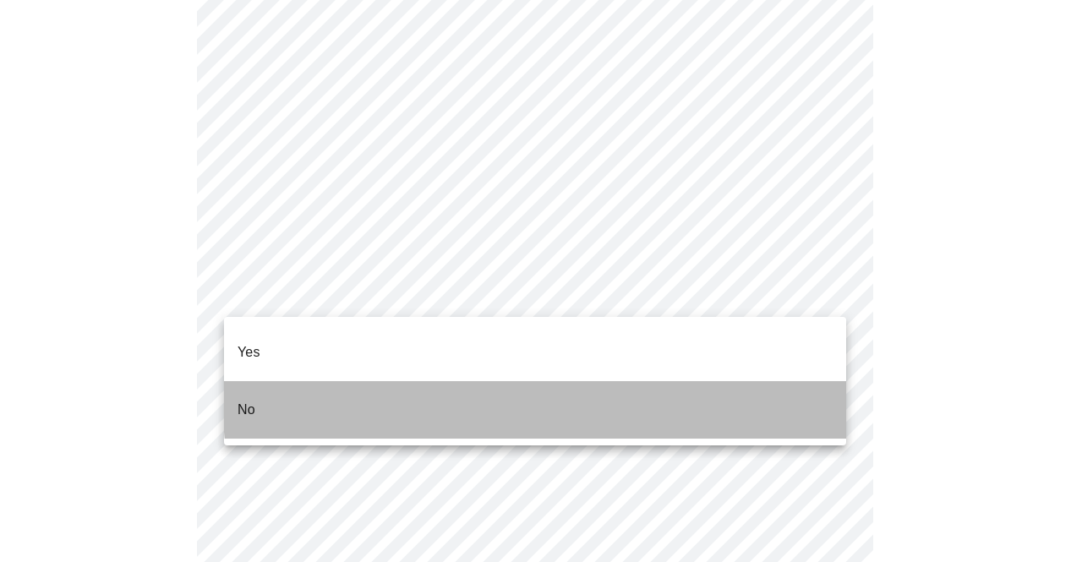
click at [791, 381] on li "No" at bounding box center [535, 409] width 622 height 57
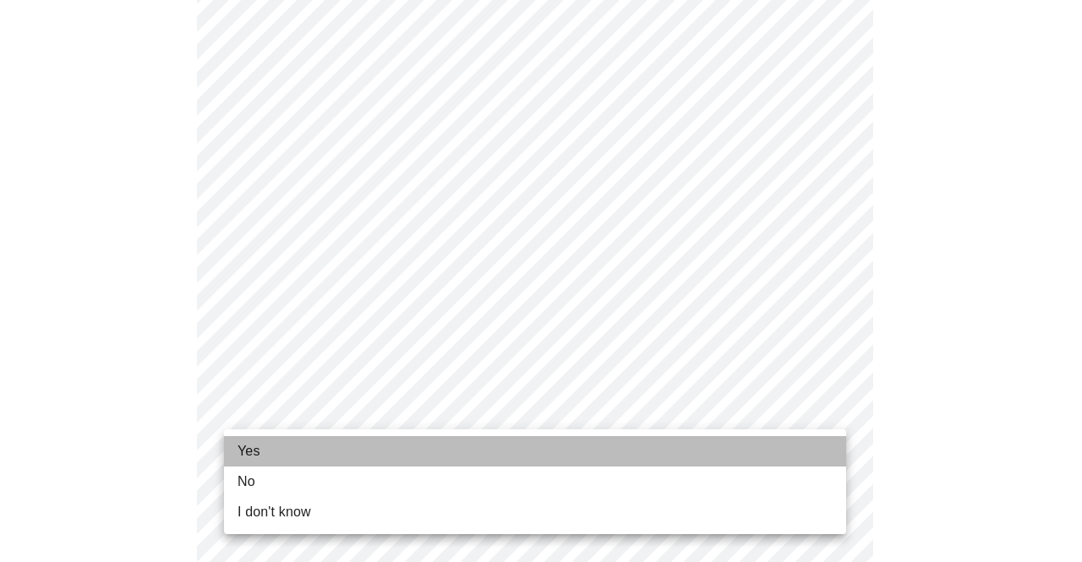
click at [364, 447] on li "Yes" at bounding box center [535, 451] width 622 height 30
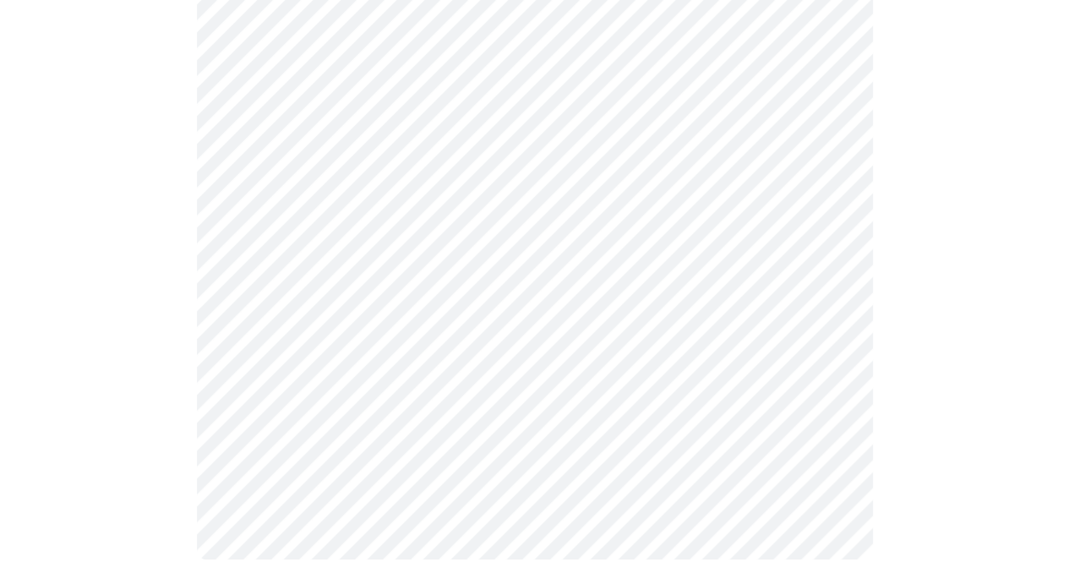
scroll to position [0, 0]
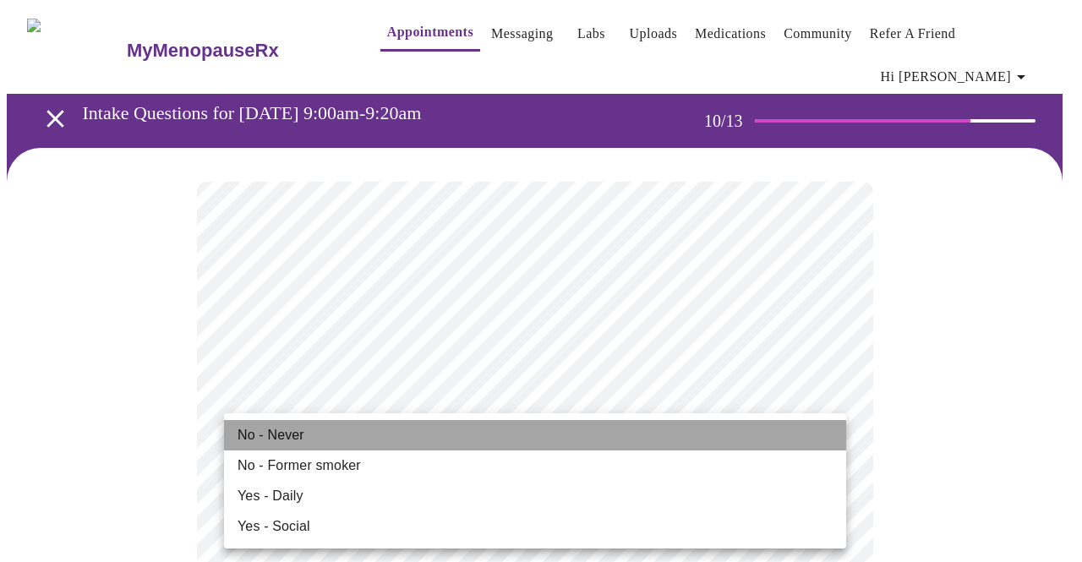
click at [296, 439] on span "No - Never" at bounding box center [270, 435] width 67 height 20
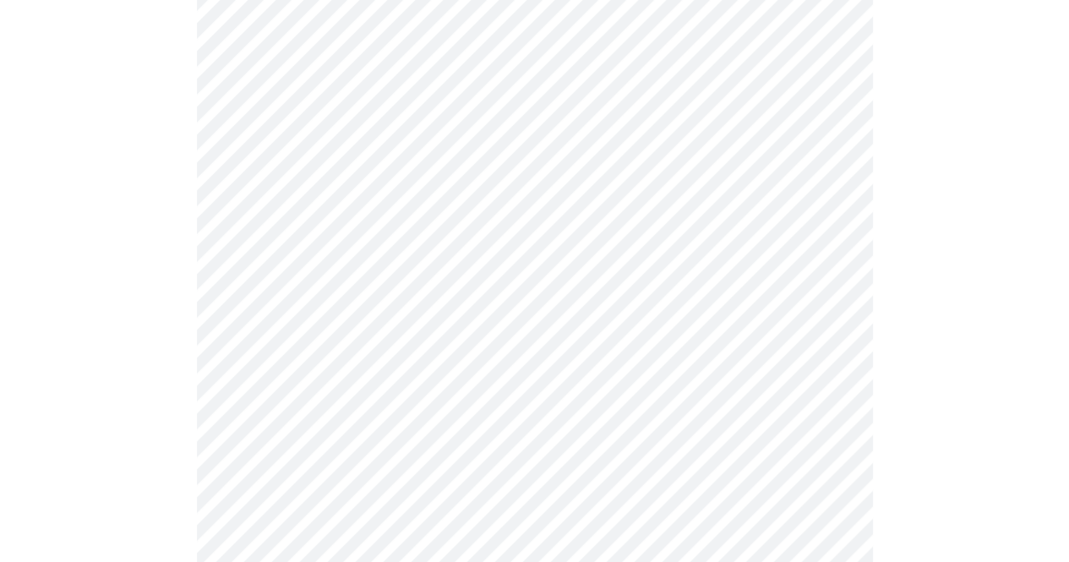
scroll to position [1362, 0]
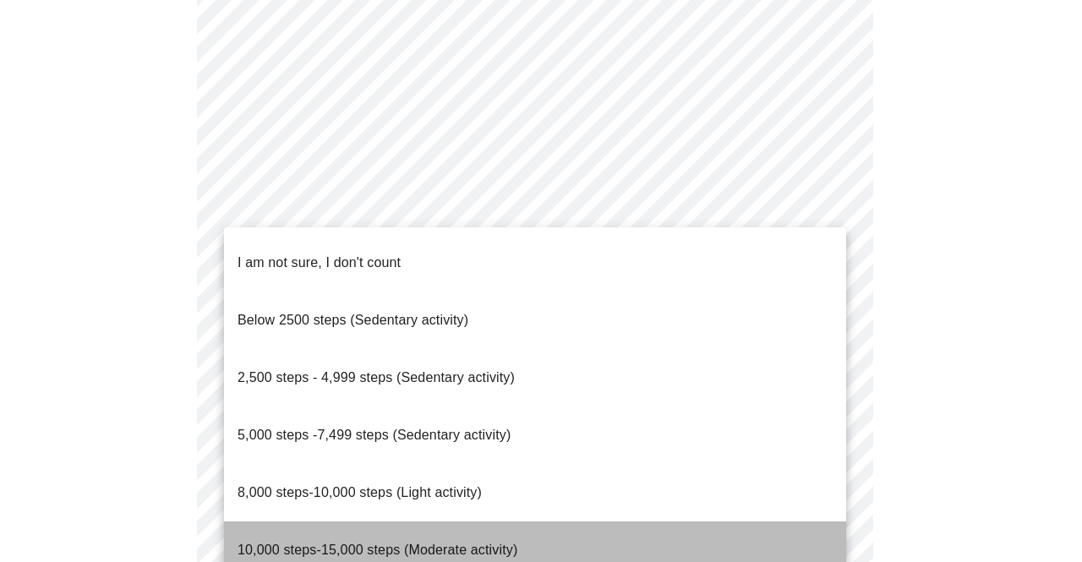
click at [652, 521] on li "10,000 steps-15,000 steps (Moderate activity)" at bounding box center [535, 549] width 622 height 57
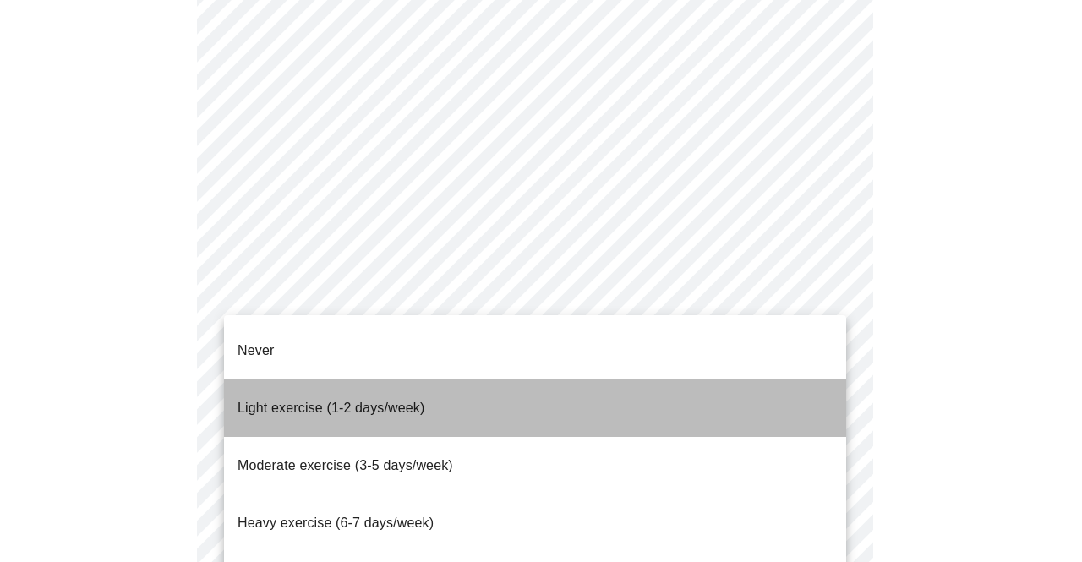
click at [634, 405] on li "Light exercise (1-2 days/week)" at bounding box center [535, 407] width 622 height 57
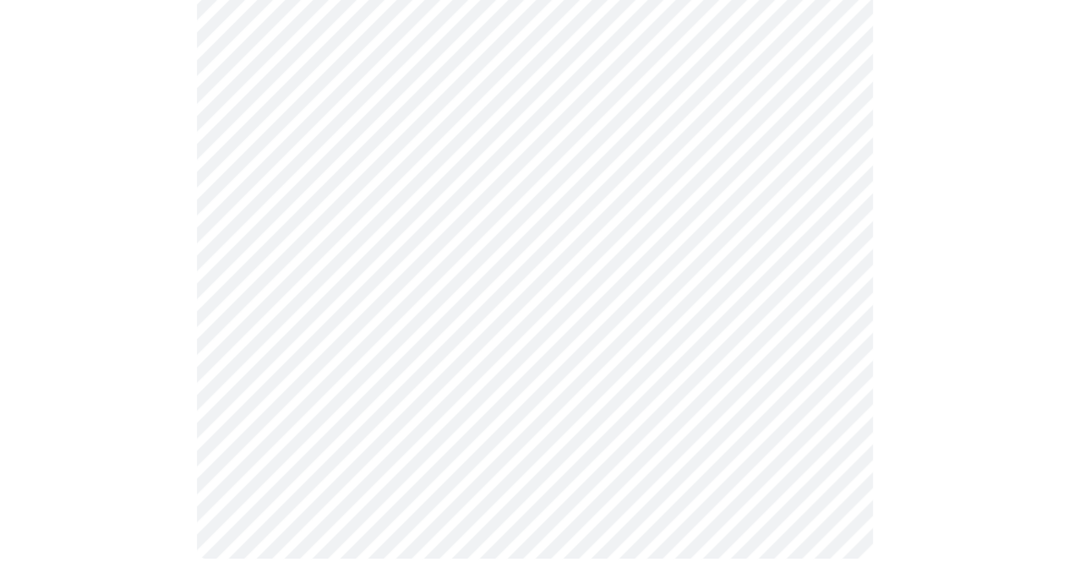
scroll to position [1613, 0]
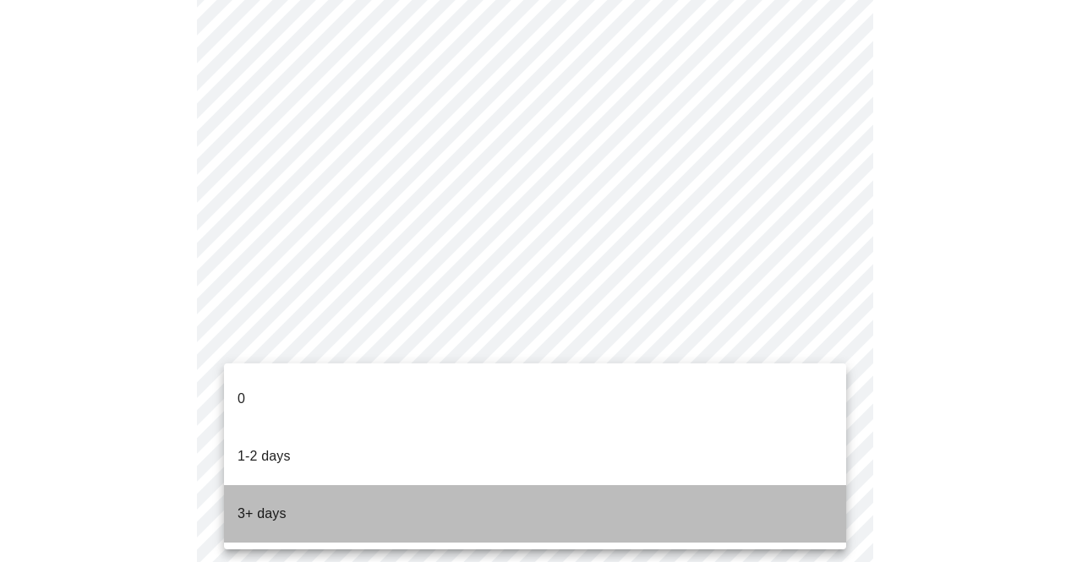
click at [722, 485] on li "3+ days" at bounding box center [535, 513] width 622 height 57
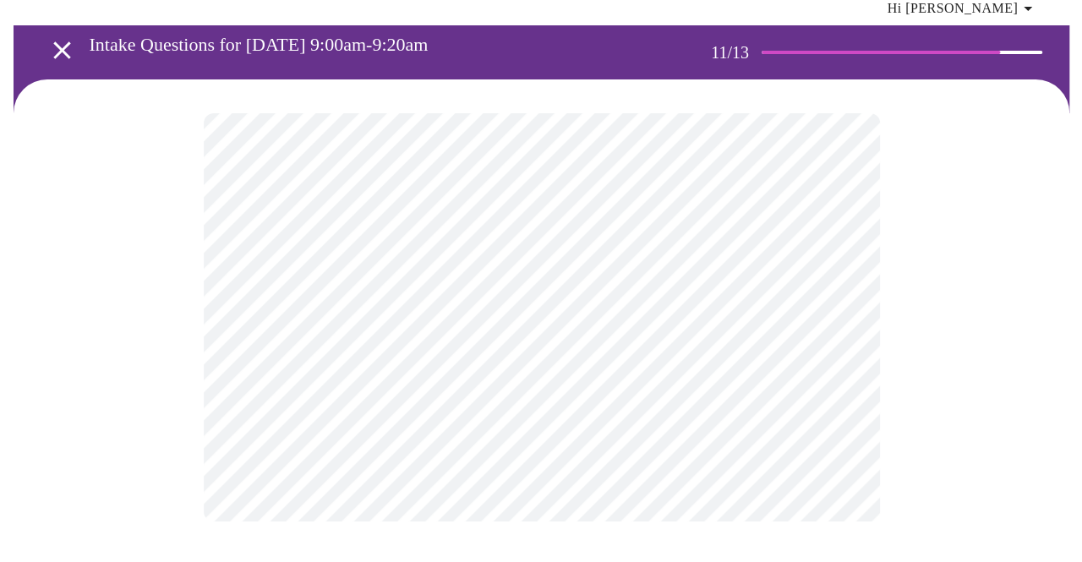
scroll to position [0, 0]
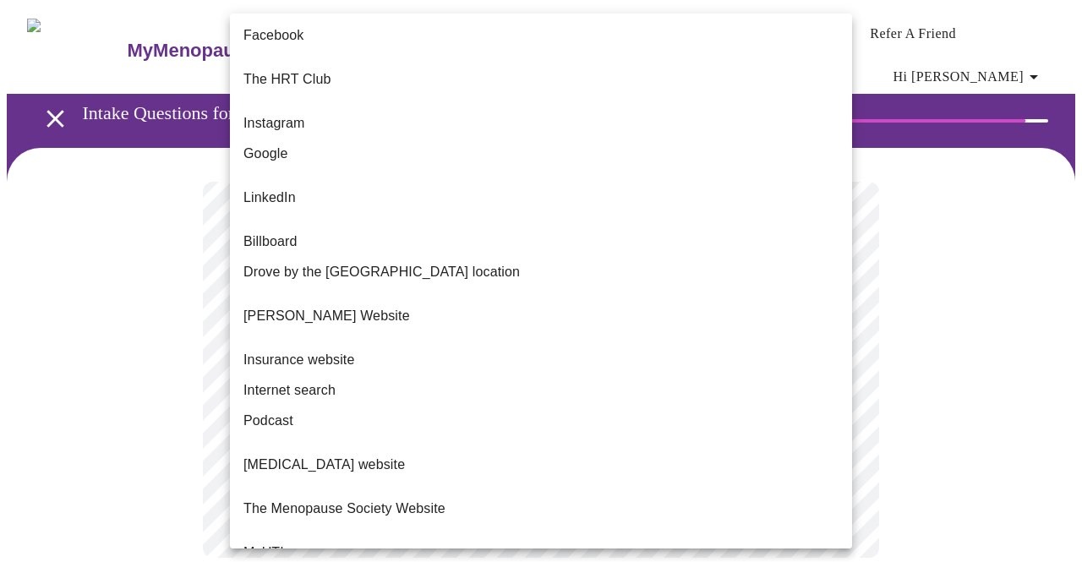
click at [676, 352] on body "MyMenopauseRx Appointments Messaging Labs Uploads Medications Community Refer a…" at bounding box center [541, 299] width 1068 height 585
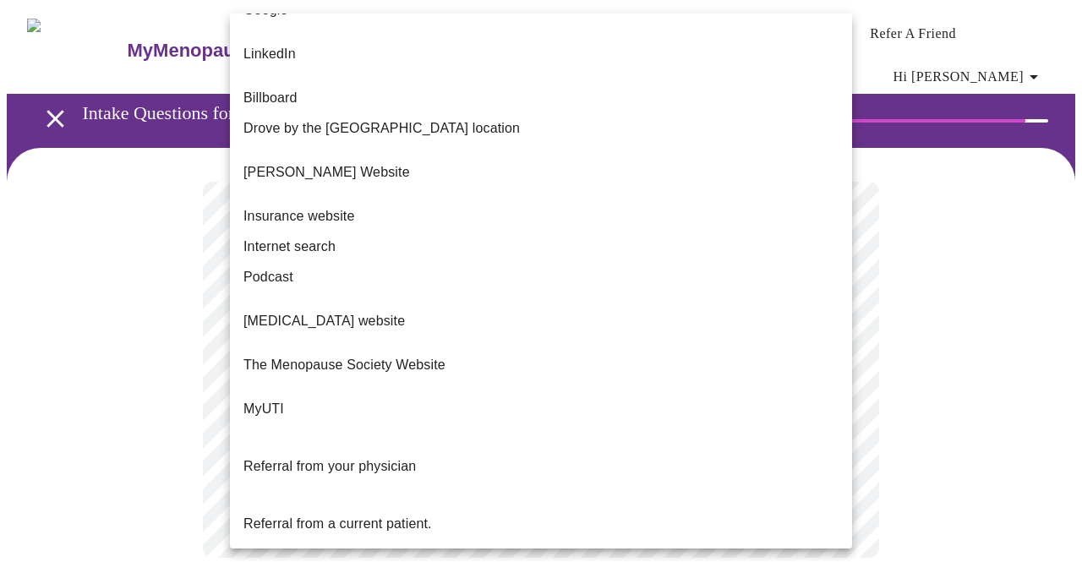
scroll to position [157, 0]
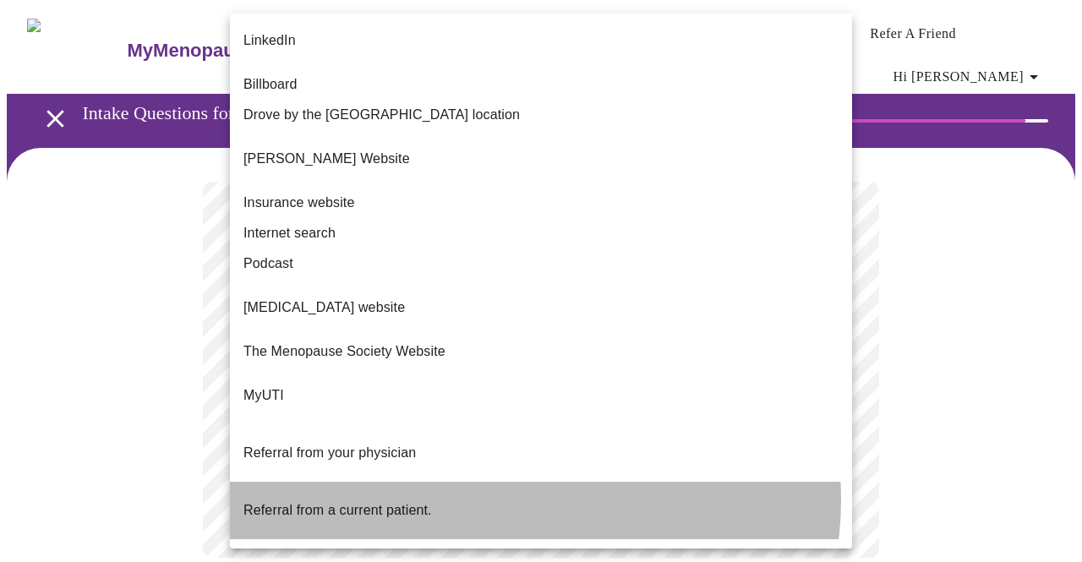
click at [517, 482] on li "Referral from a current patient." at bounding box center [541, 510] width 622 height 57
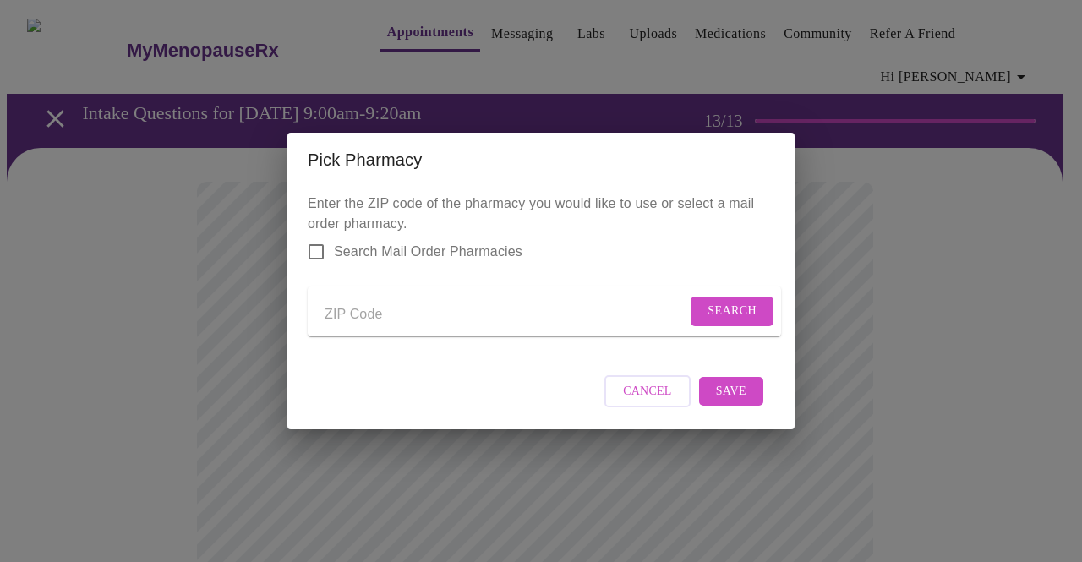
click at [365, 310] on input "Send a message to your care team" at bounding box center [506, 314] width 362 height 27
type input "60441"
click at [742, 317] on button "Search" at bounding box center [731, 312] width 83 height 30
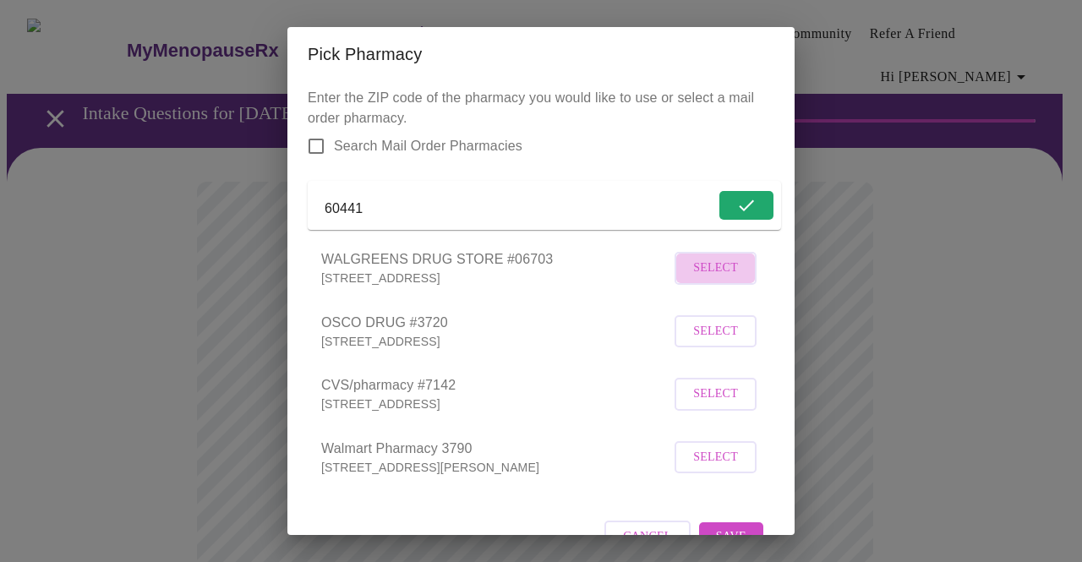
click at [698, 279] on span "Select" at bounding box center [715, 268] width 45 height 21
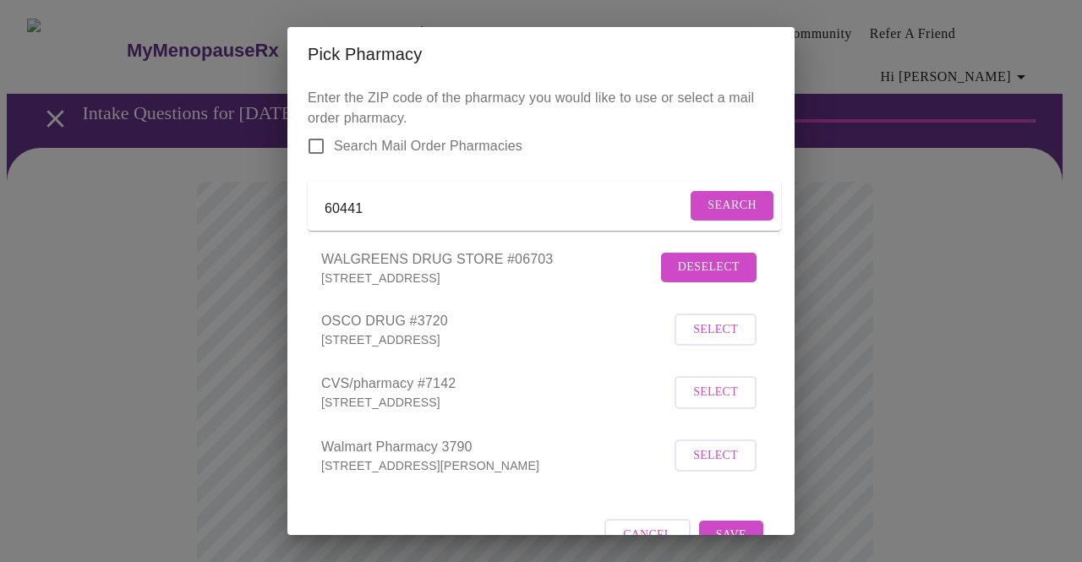
click at [859, 364] on div "Pick Pharmacy Enter the ZIP code of the pharmacy you would like to use or selec…" at bounding box center [541, 281] width 1082 height 562
click at [693, 282] on button "Deselect" at bounding box center [708, 268] width 95 height 30
click at [460, 270] on span "WALGREENS DRUG STORE #06703" at bounding box center [495, 260] width 349 height 20
click at [693, 280] on span "Select" at bounding box center [715, 269] width 45 height 21
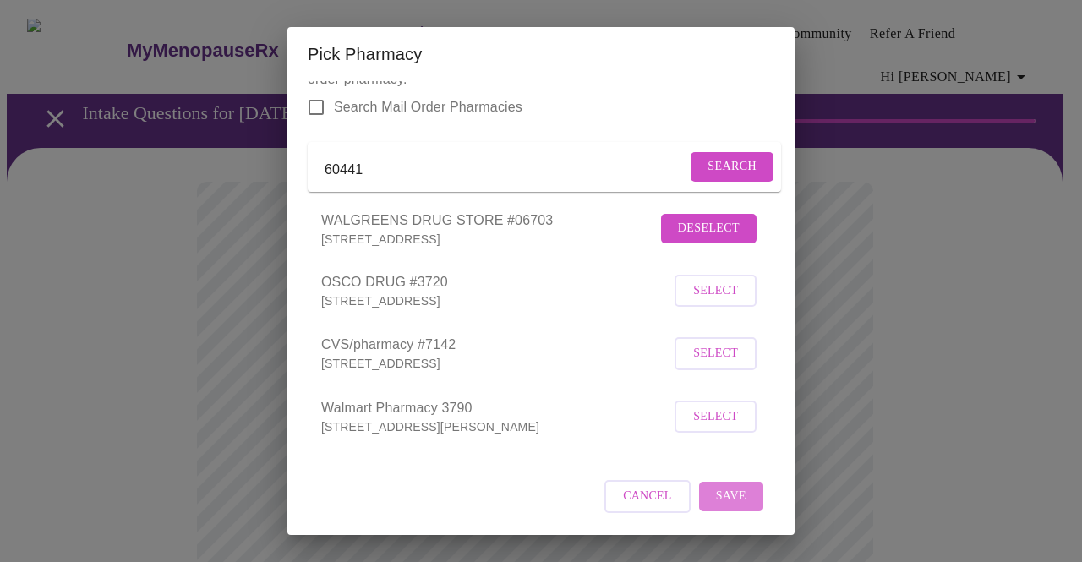
click at [721, 491] on span "Save" at bounding box center [731, 496] width 30 height 21
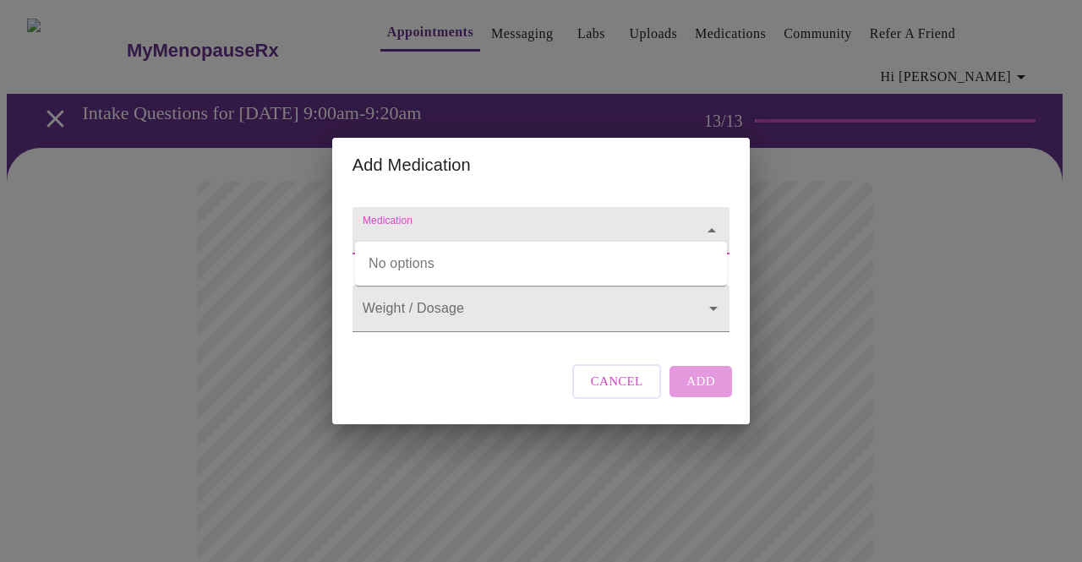
click at [595, 223] on input "Medication" at bounding box center [516, 238] width 315 height 31
type input "estrodiol"
click at [595, 223] on input "Medication" at bounding box center [516, 238] width 315 height 31
type input "estrodiol"
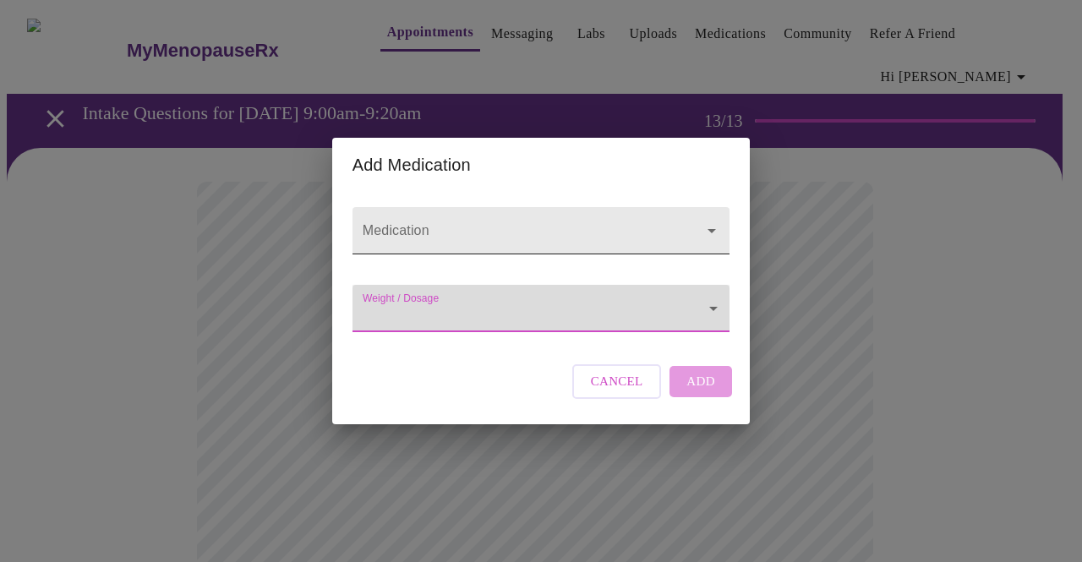
click at [680, 221] on div at bounding box center [700, 231] width 44 height 24
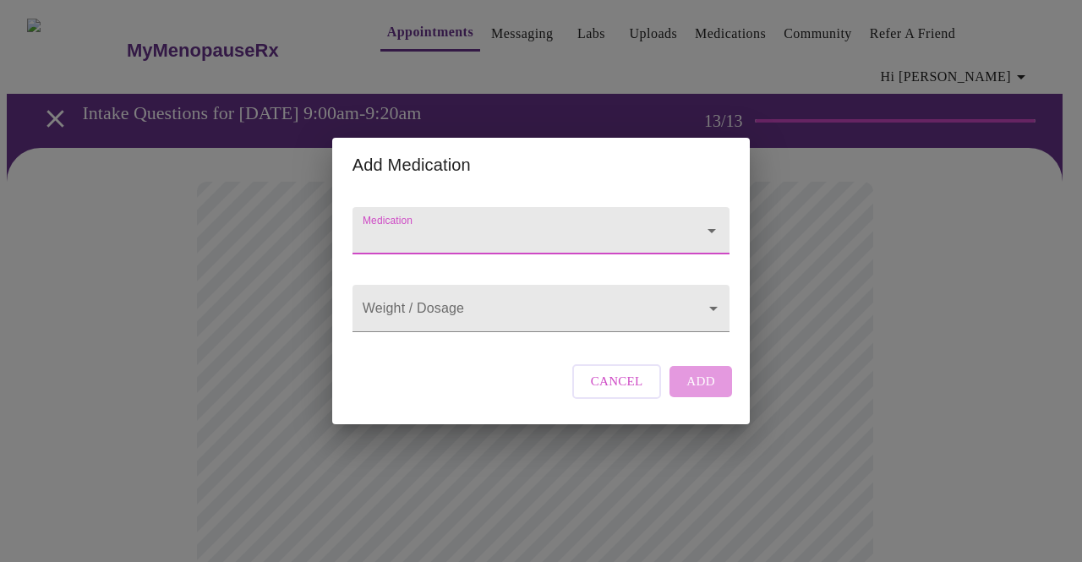
click at [680, 221] on div at bounding box center [700, 231] width 44 height 24
click at [707, 221] on icon "Open" at bounding box center [711, 231] width 20 height 20
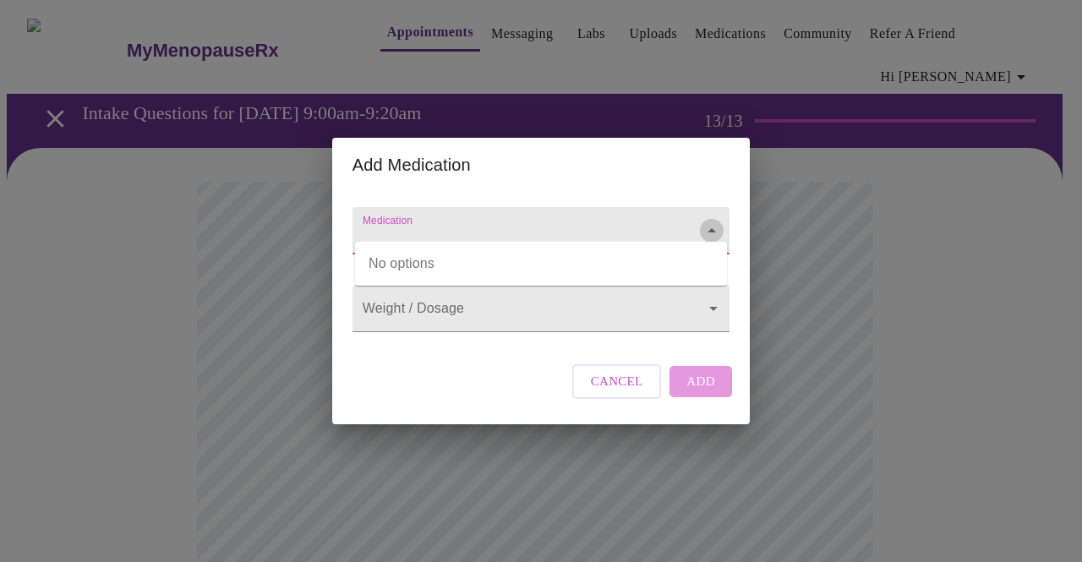
click at [707, 228] on icon "Close" at bounding box center [711, 230] width 8 height 4
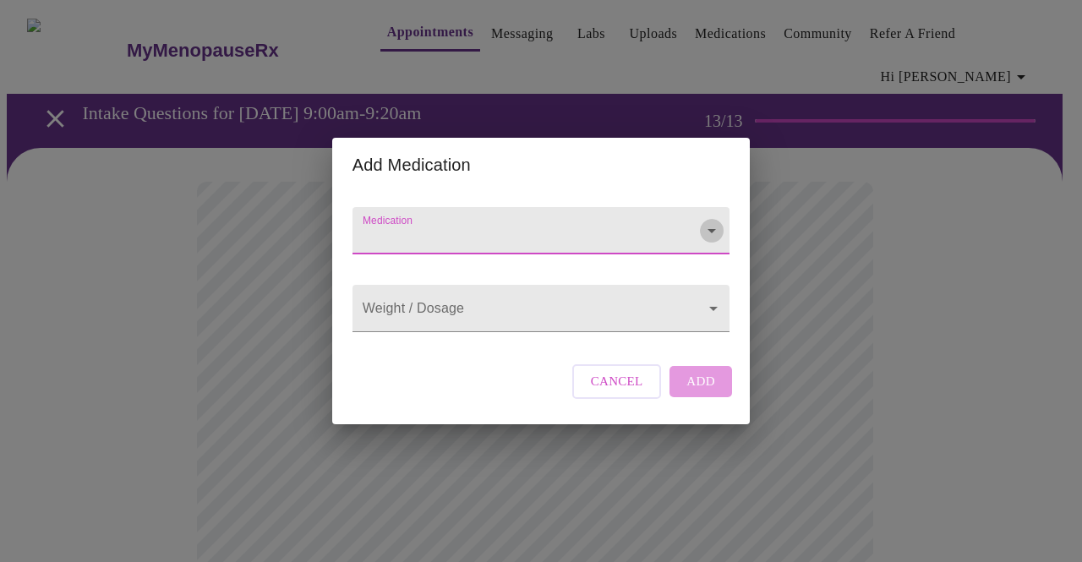
click at [707, 221] on icon "Open" at bounding box center [711, 231] width 20 height 20
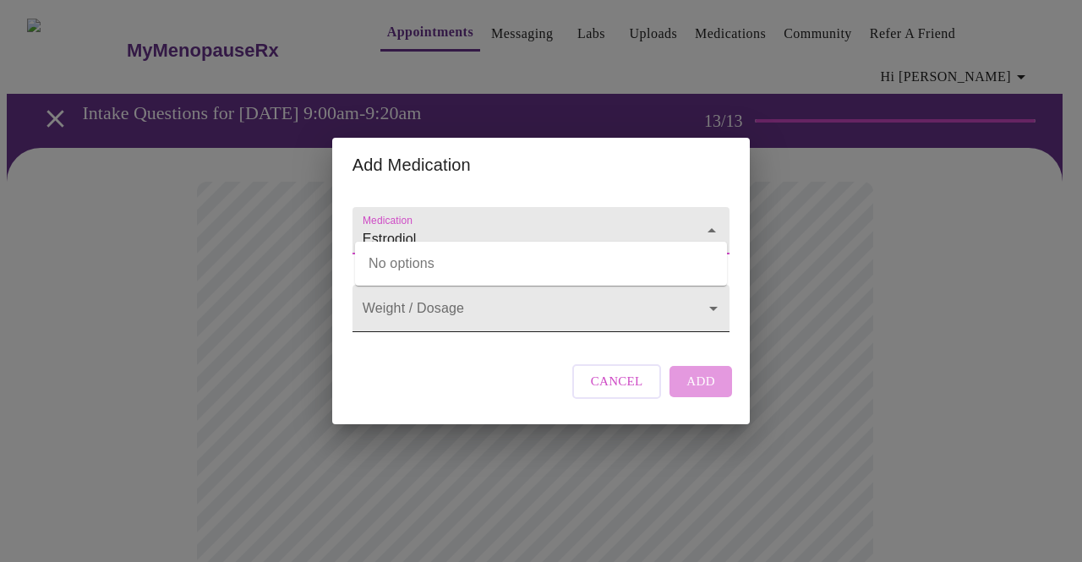
type input "Estrodiol"
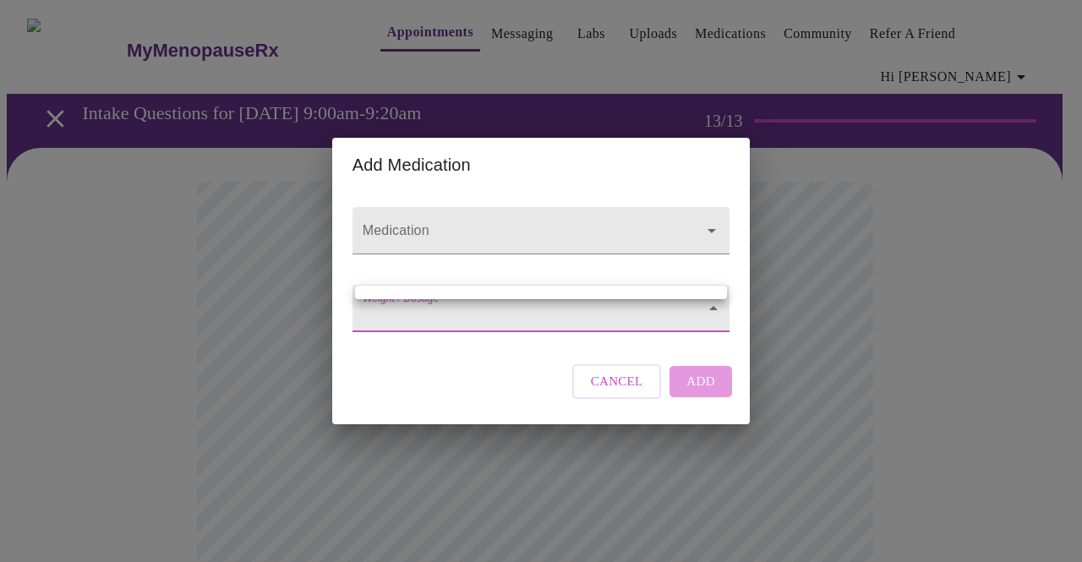
click at [705, 315] on div at bounding box center [541, 281] width 1082 height 562
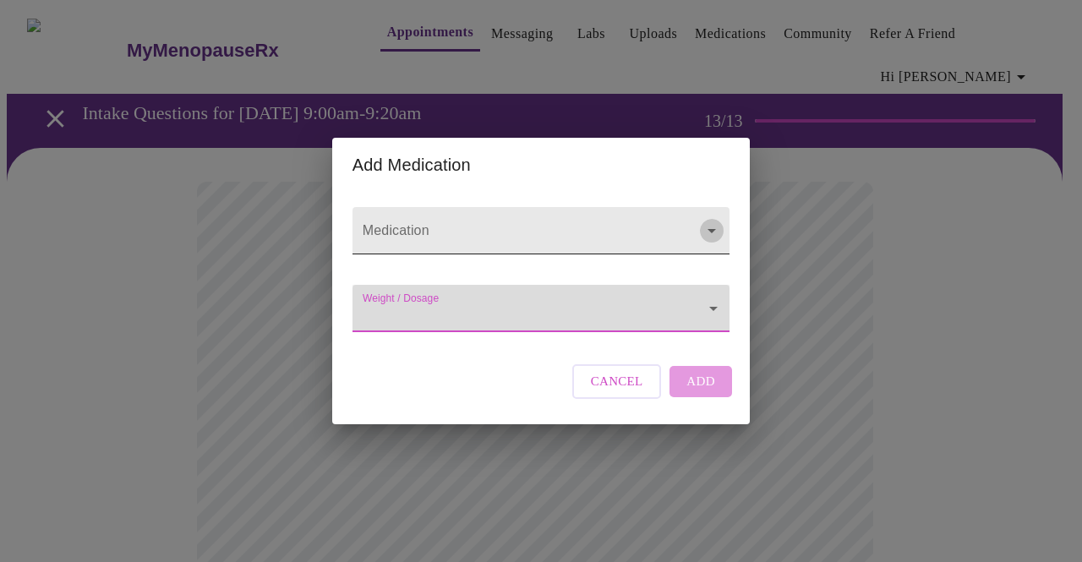
click at [707, 221] on icon "Open" at bounding box center [711, 231] width 20 height 20
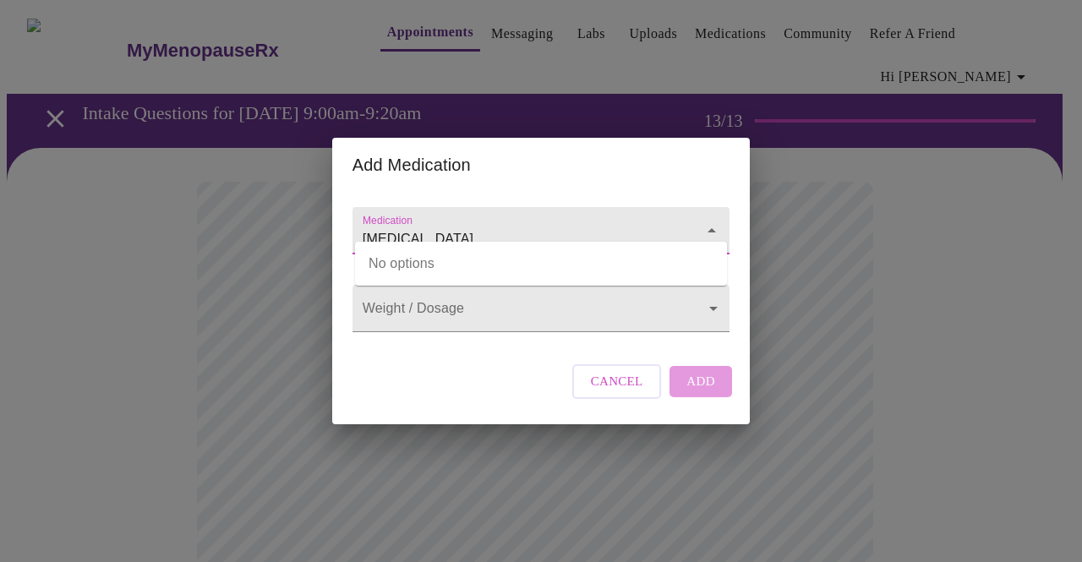
type input "progesterone"
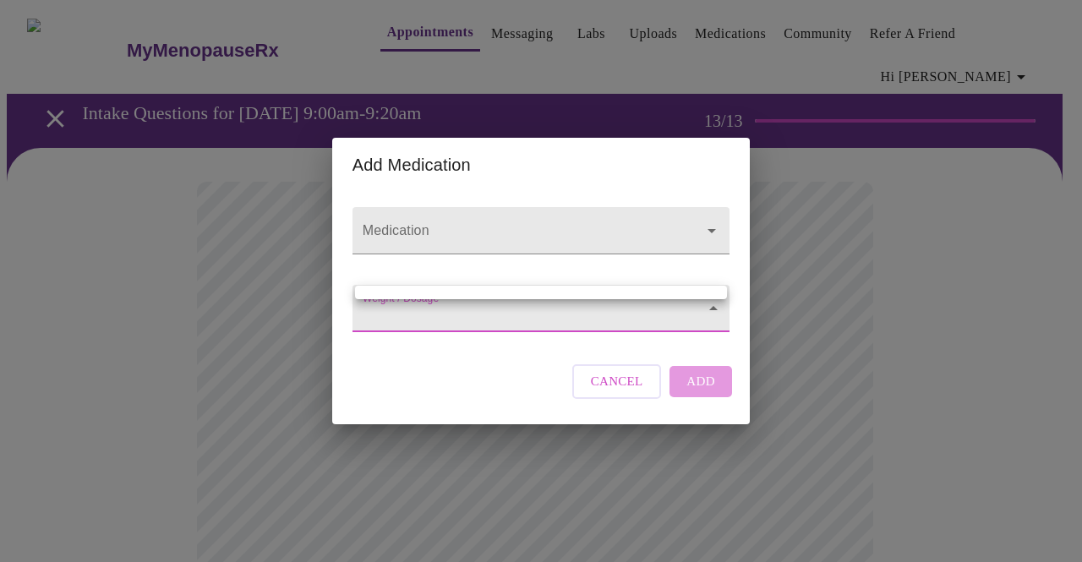
click at [664, 317] on div at bounding box center [541, 281] width 1082 height 562
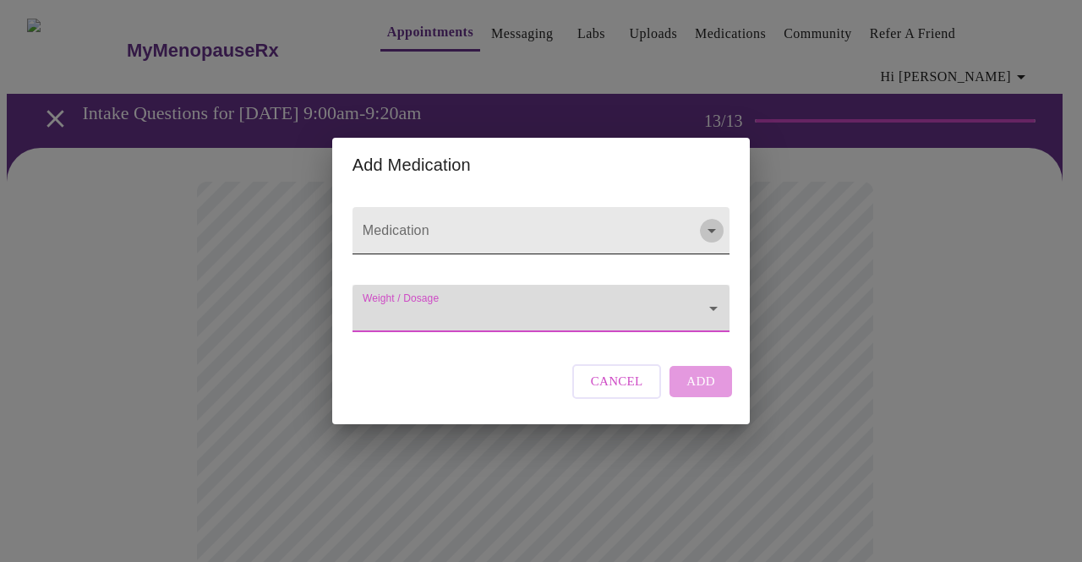
click at [708, 221] on icon "Open" at bounding box center [711, 231] width 20 height 20
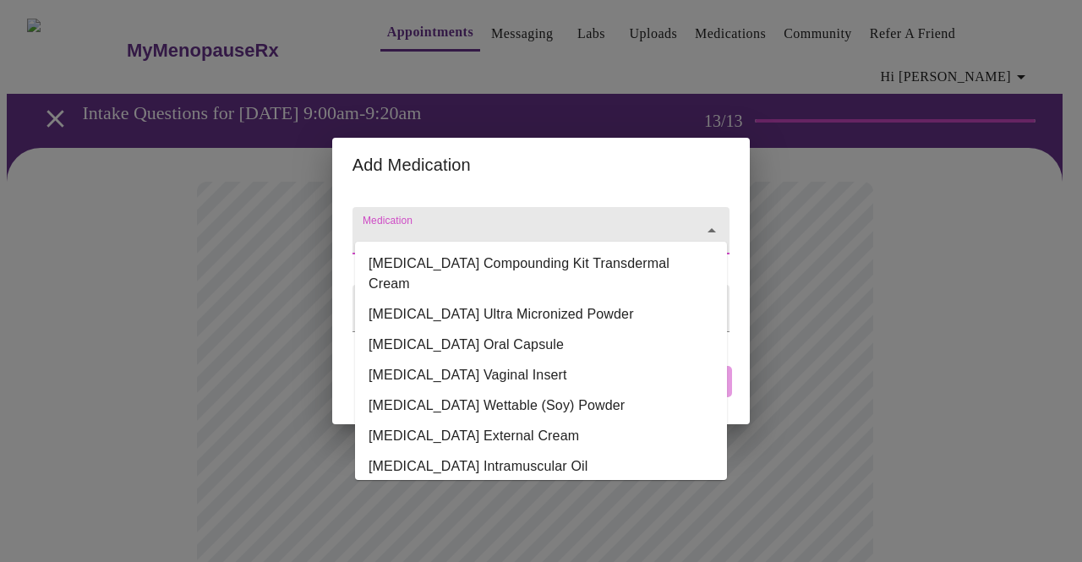
scroll to position [232, 0]
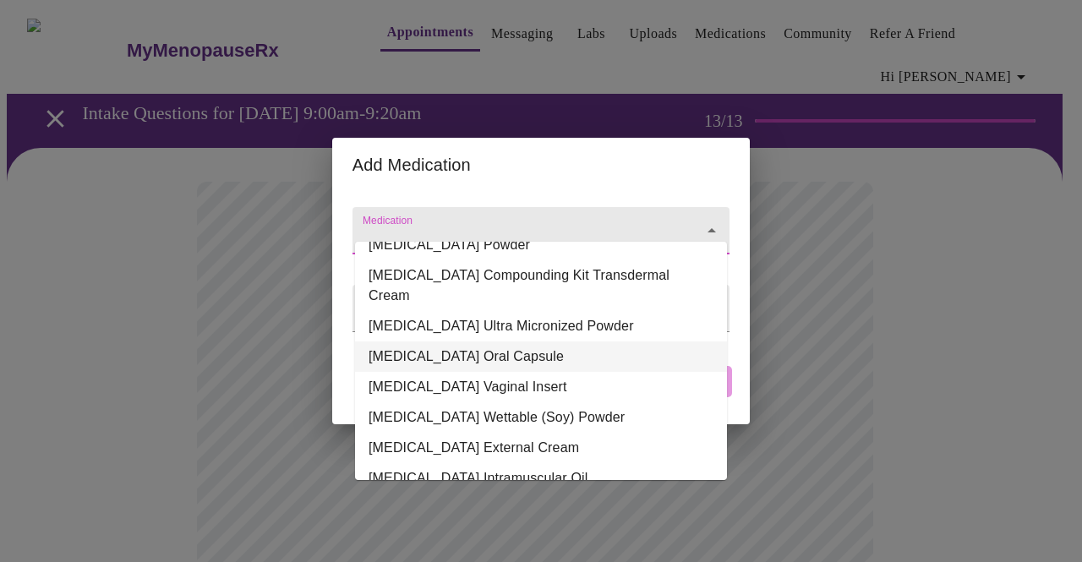
click at [497, 341] on li "Progesterone Oral Capsule" at bounding box center [541, 356] width 372 height 30
type input "Progesterone Oral Capsule"
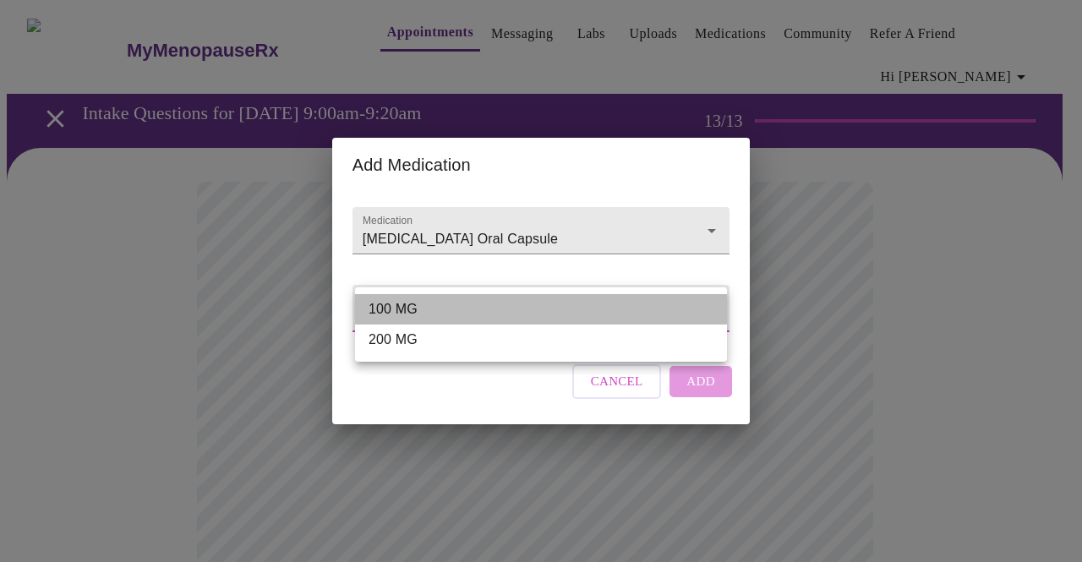
click at [496, 303] on li "100 MG" at bounding box center [541, 309] width 372 height 30
type input "100 MG"
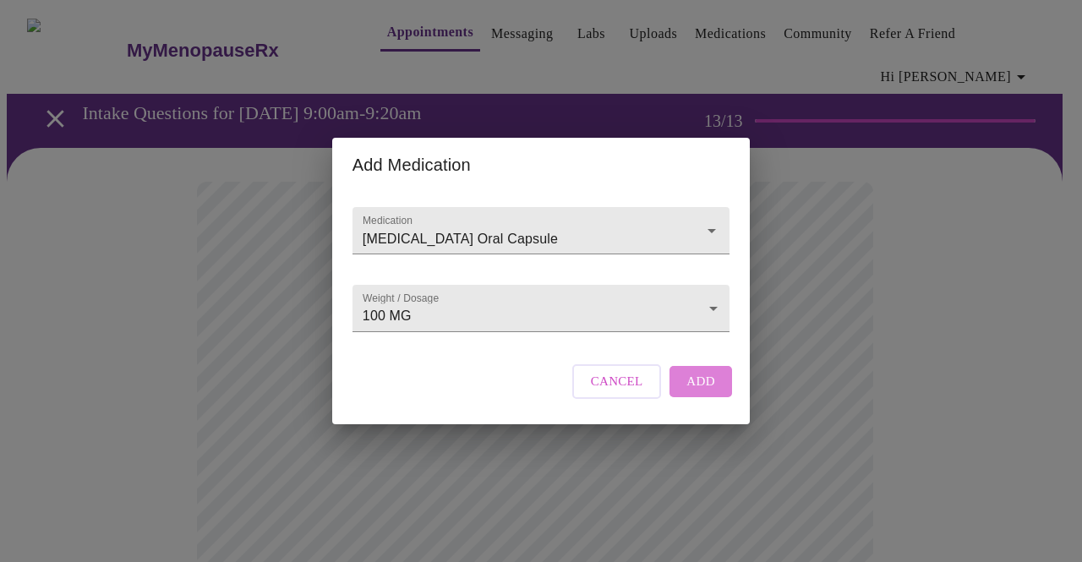
click at [705, 392] on span "Add" at bounding box center [700, 381] width 29 height 22
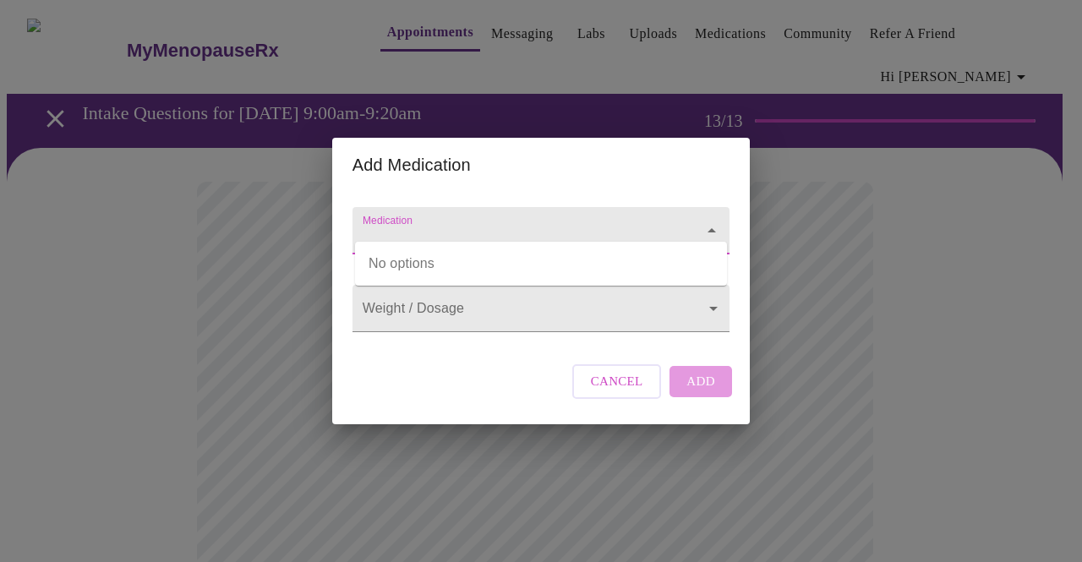
click at [527, 223] on input "Medication" at bounding box center [516, 238] width 315 height 31
type input "estrodiol"
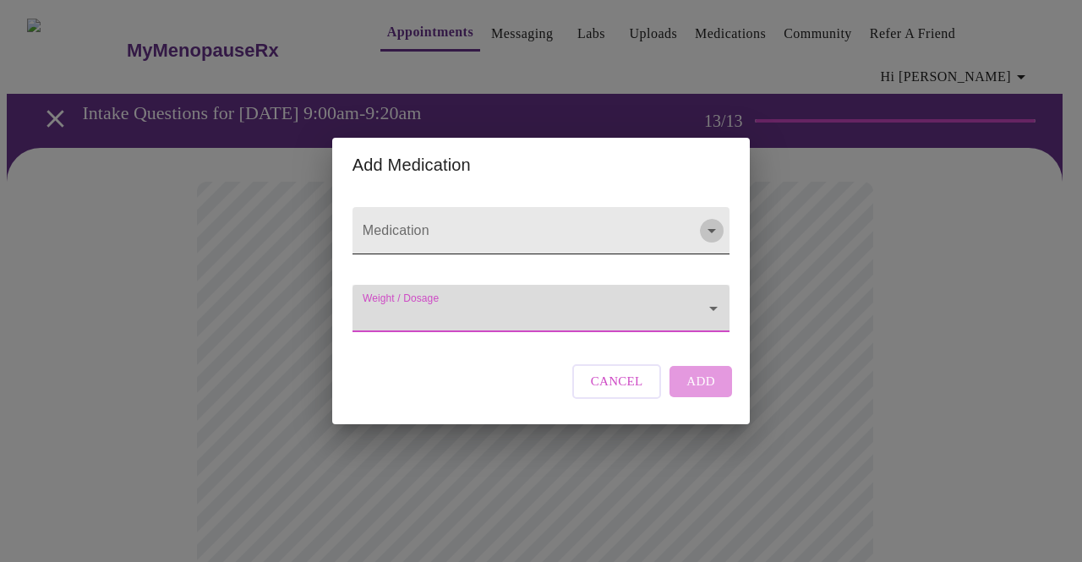
click at [716, 221] on icon "Open" at bounding box center [711, 231] width 20 height 20
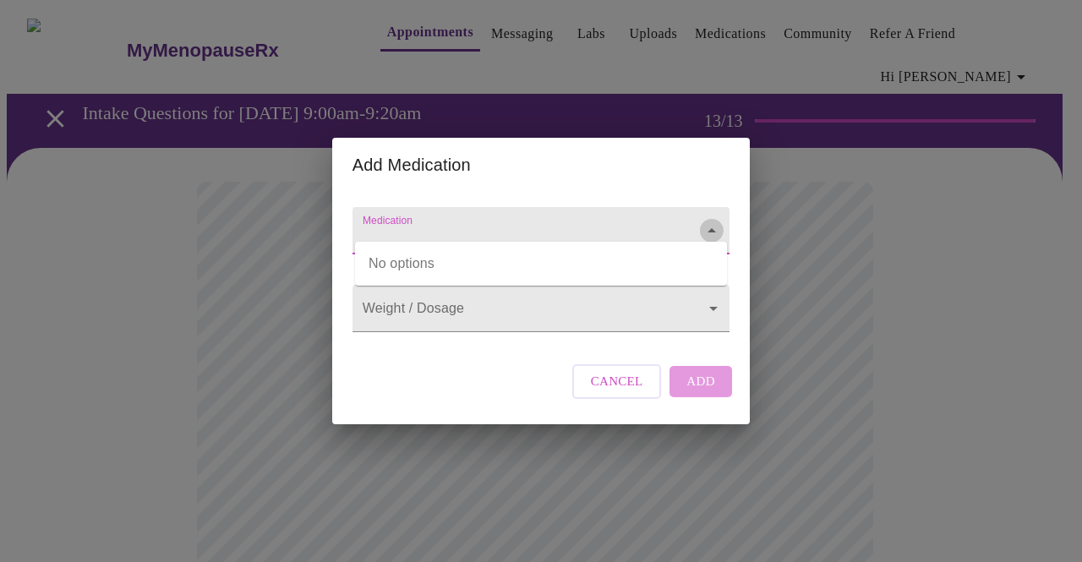
click at [716, 221] on icon "Close" at bounding box center [711, 231] width 20 height 20
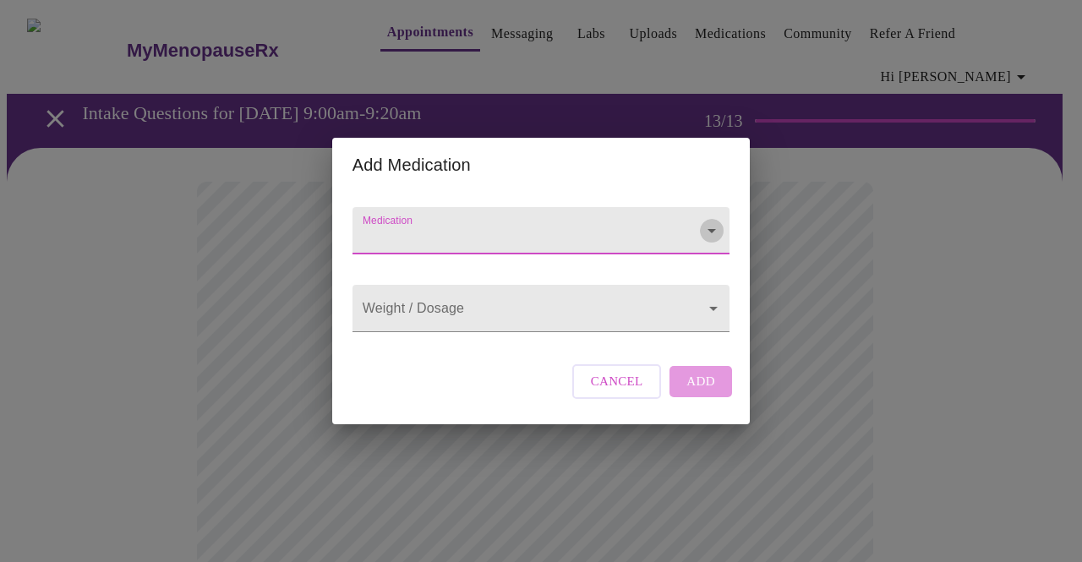
click at [716, 221] on icon "Open" at bounding box center [711, 231] width 20 height 20
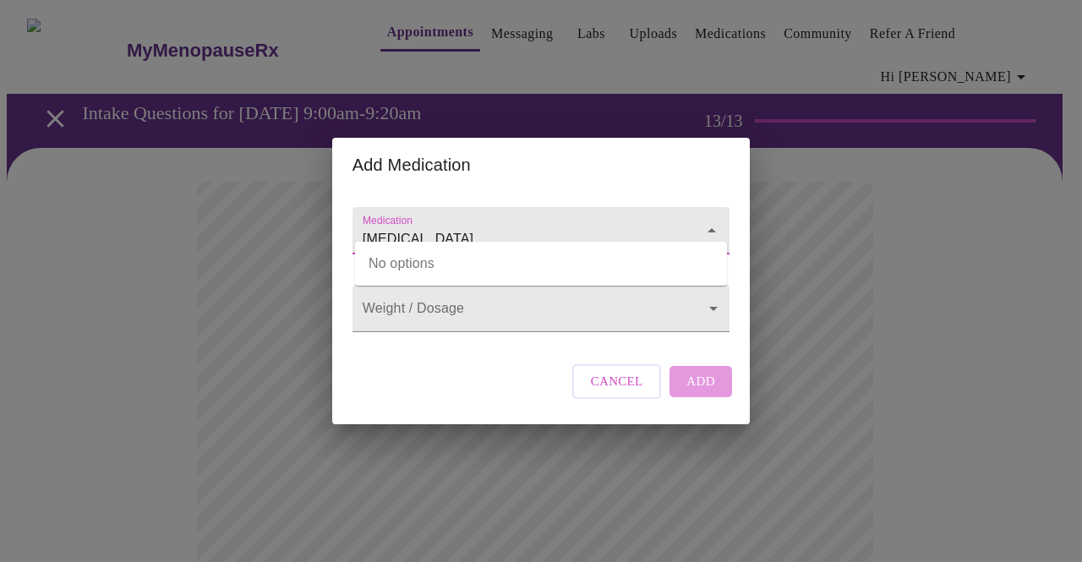
type input "estrogen"
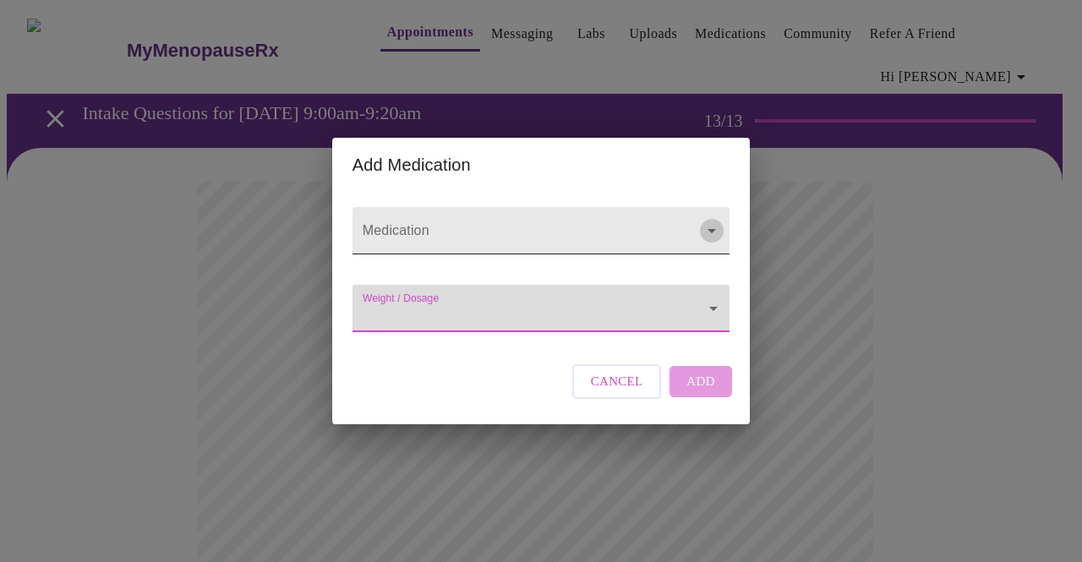
click at [716, 221] on icon "Open" at bounding box center [711, 231] width 20 height 20
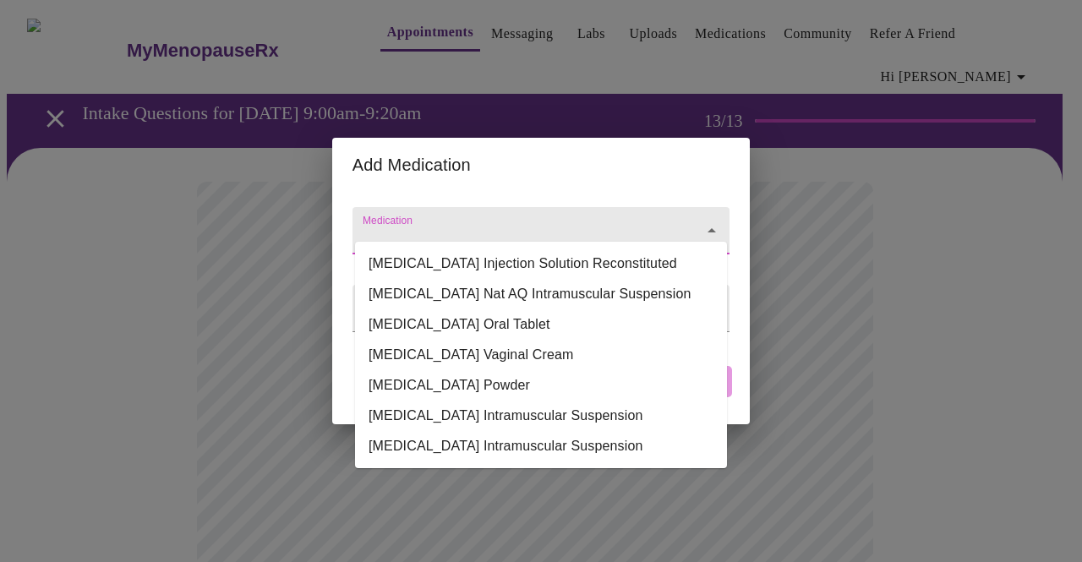
scroll to position [0, 0]
click at [544, 340] on li "Estrogens Conjugated Oral Tablet" at bounding box center [541, 324] width 372 height 30
type input "Estrogens Conjugated Oral Tablet"
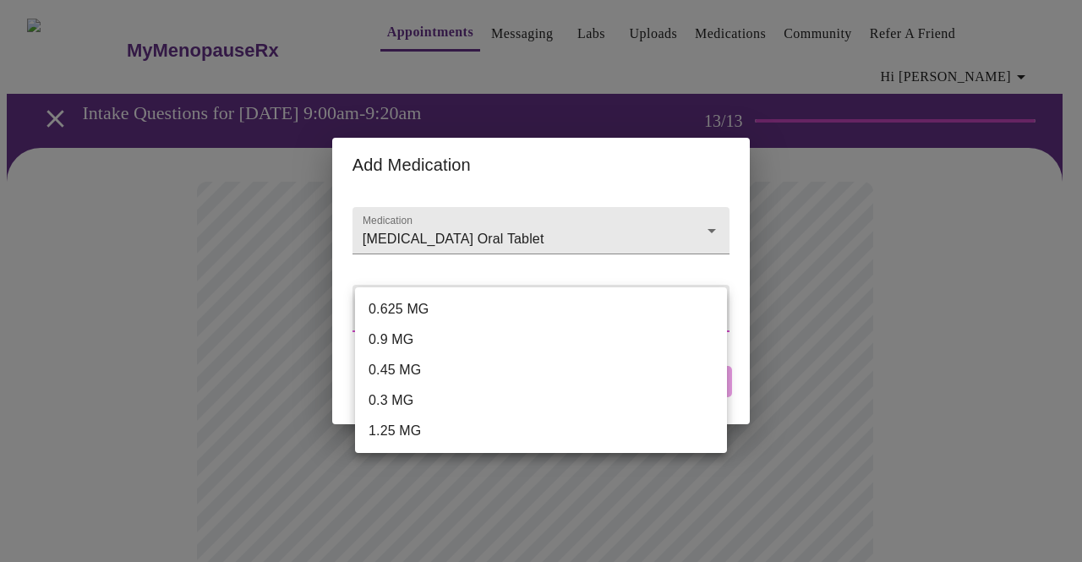
click at [422, 275] on div at bounding box center [541, 281] width 1082 height 562
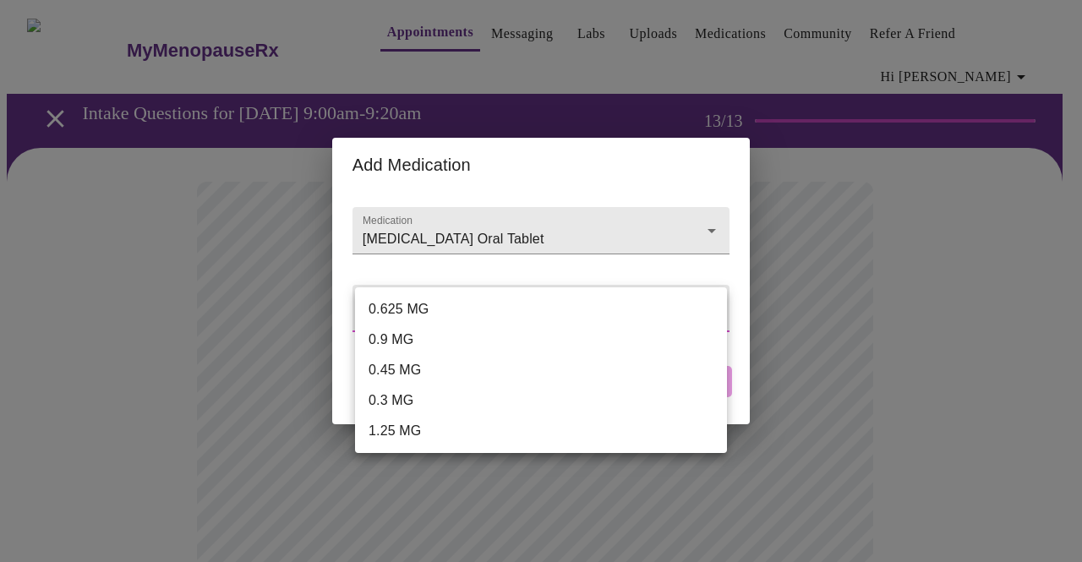
click at [718, 217] on div at bounding box center [541, 281] width 1082 height 562
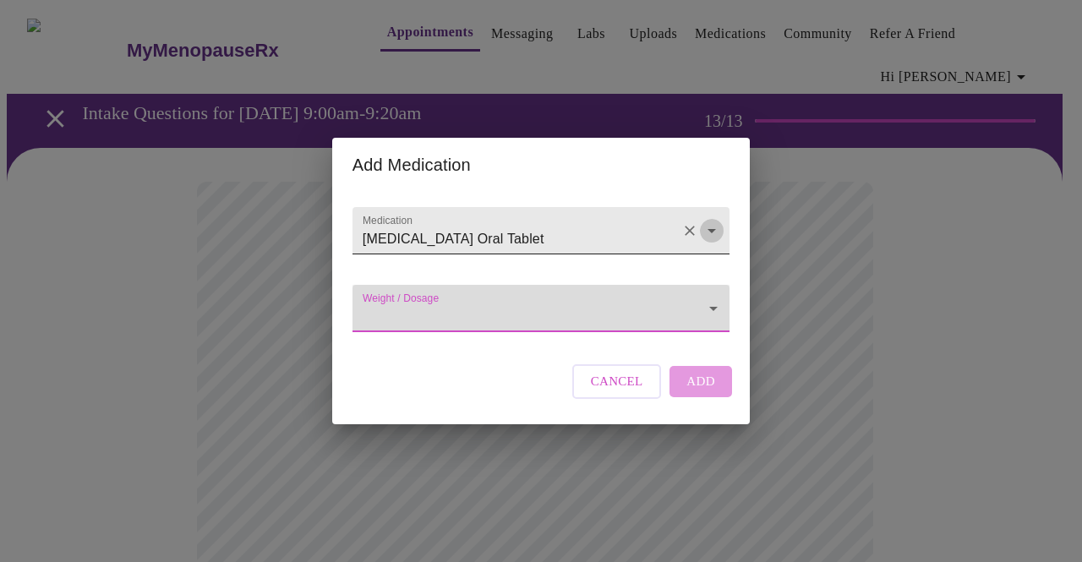
click at [717, 221] on icon "Open" at bounding box center [711, 231] width 20 height 20
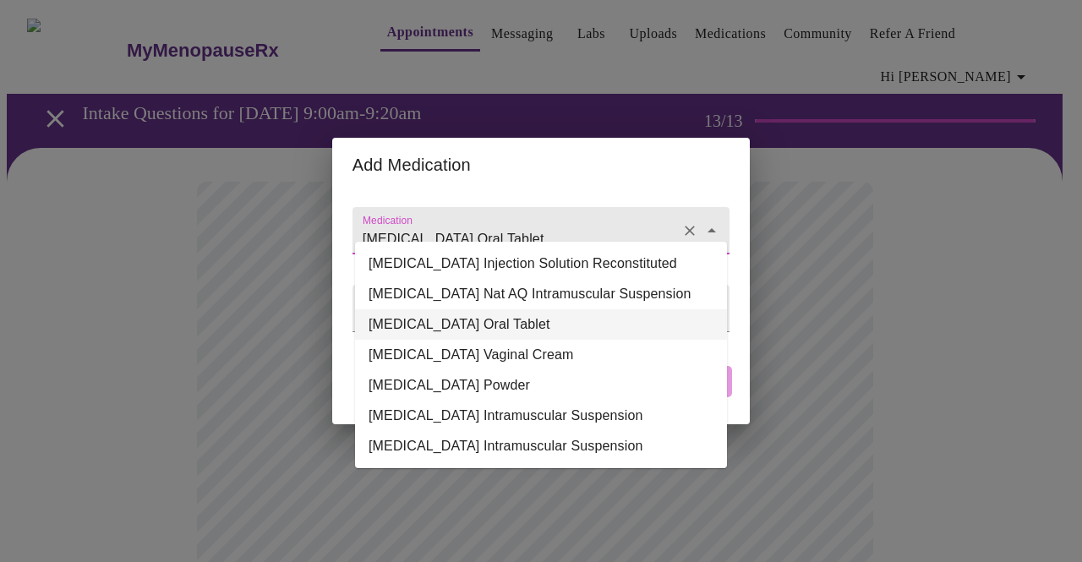
click at [551, 339] on li "Estrogens Conjugated Oral Tablet" at bounding box center [541, 324] width 372 height 30
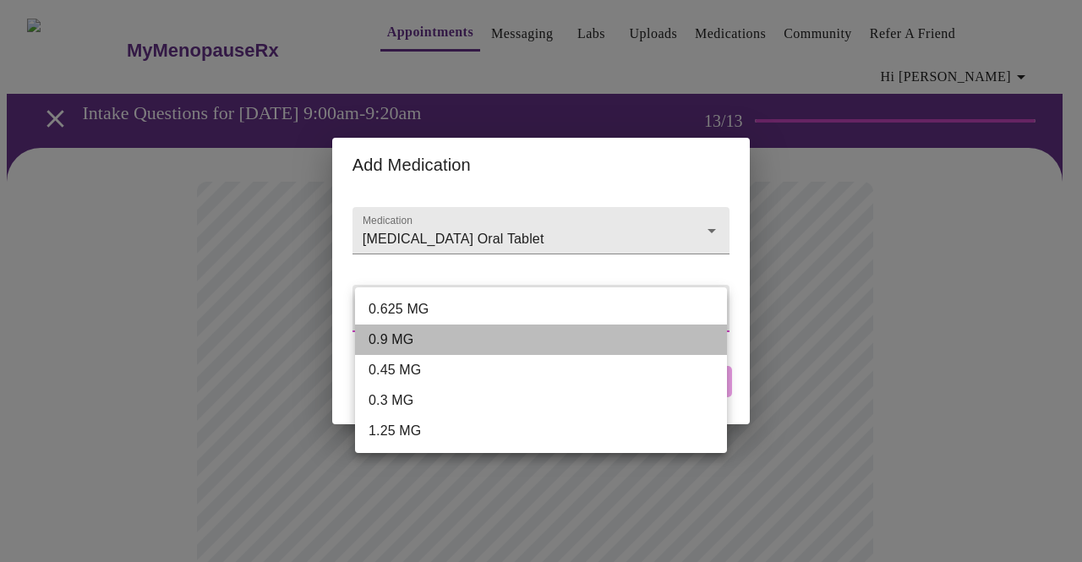
click at [536, 354] on li "0.9 MG" at bounding box center [541, 340] width 372 height 30
type input "0.9 MG"
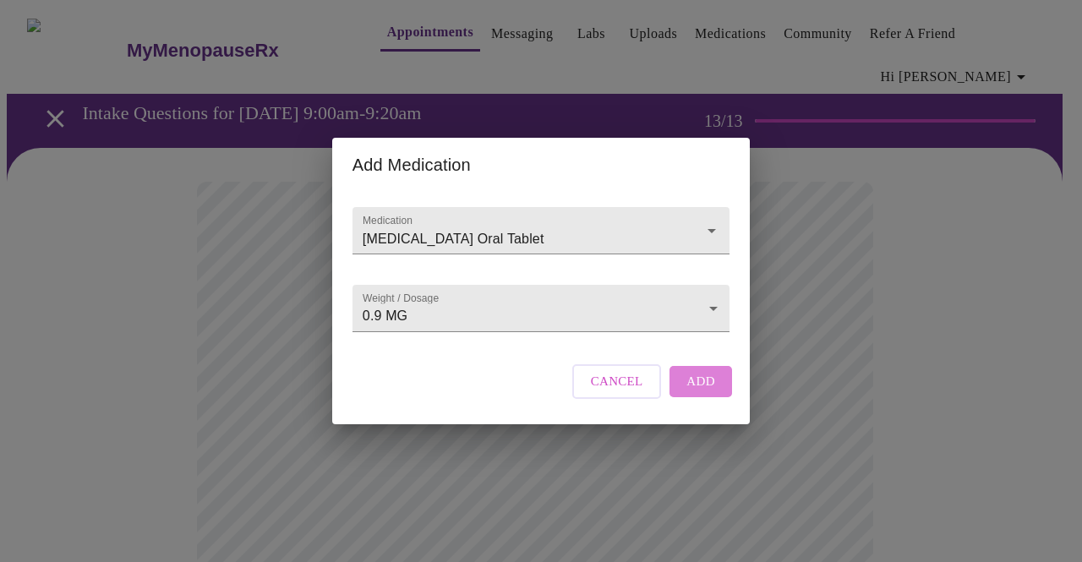
click at [698, 392] on span "Add" at bounding box center [700, 381] width 29 height 22
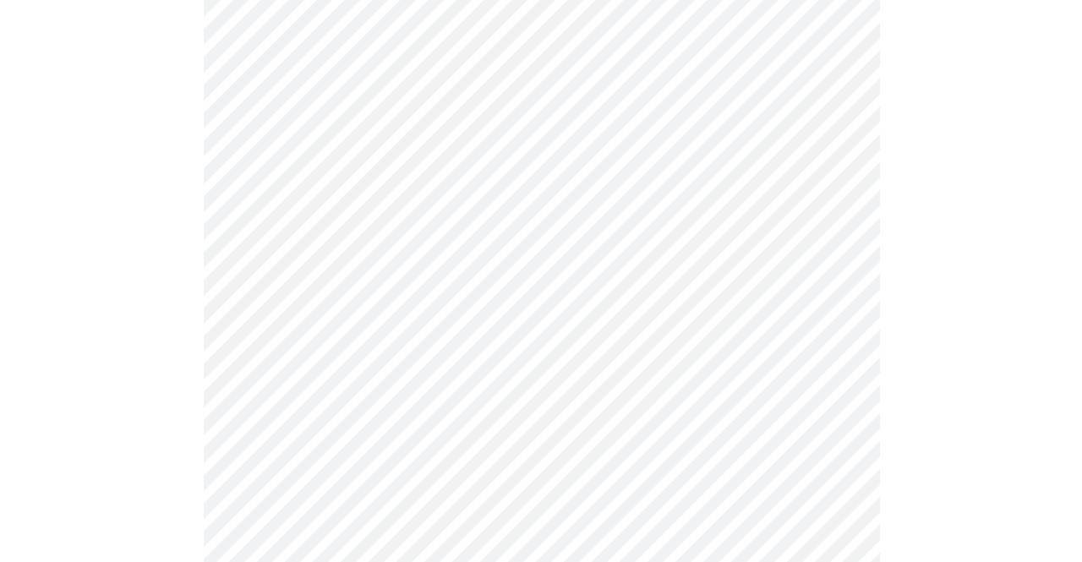
scroll to position [309, 0]
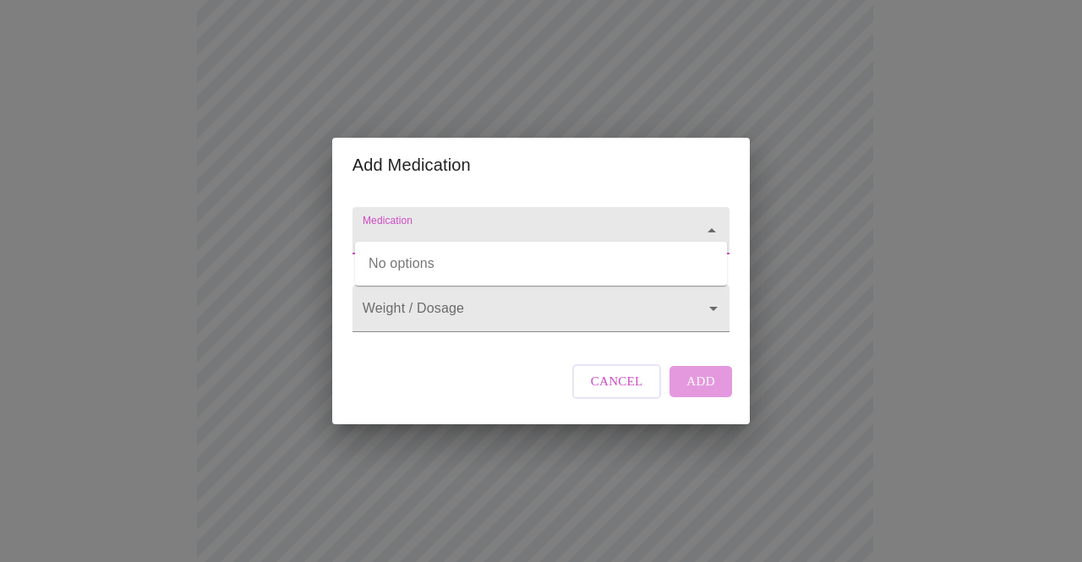
click at [406, 223] on input "Medication" at bounding box center [516, 238] width 315 height 31
type input "omeprazole"
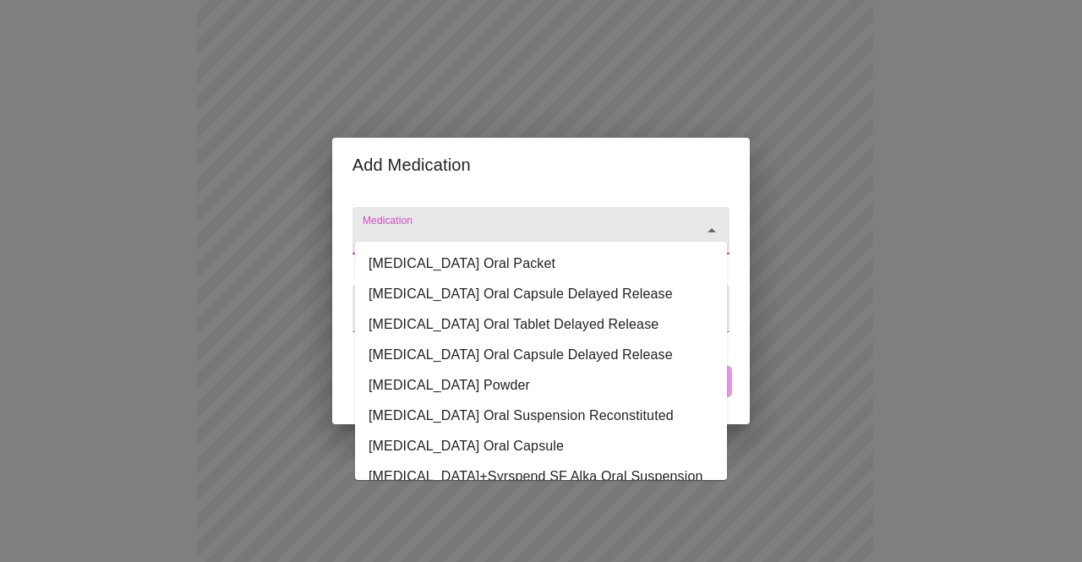
click at [549, 223] on input "Medication" at bounding box center [516, 238] width 315 height 31
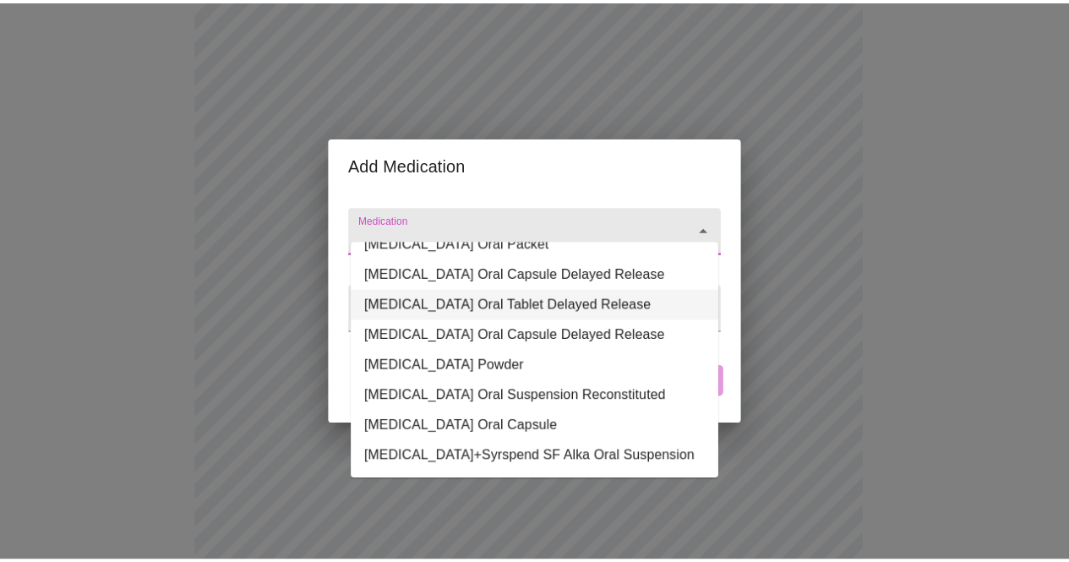
scroll to position [0, 0]
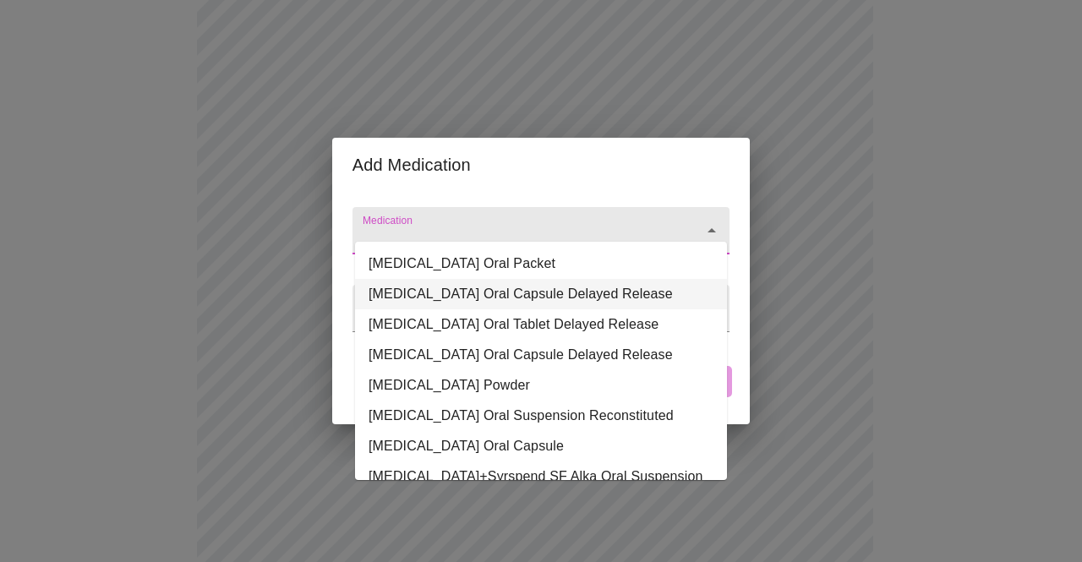
click at [509, 292] on li "Omeprazole Oral Capsule Delayed Release" at bounding box center [541, 294] width 372 height 30
type input "Omeprazole Oral Capsule Delayed Release"
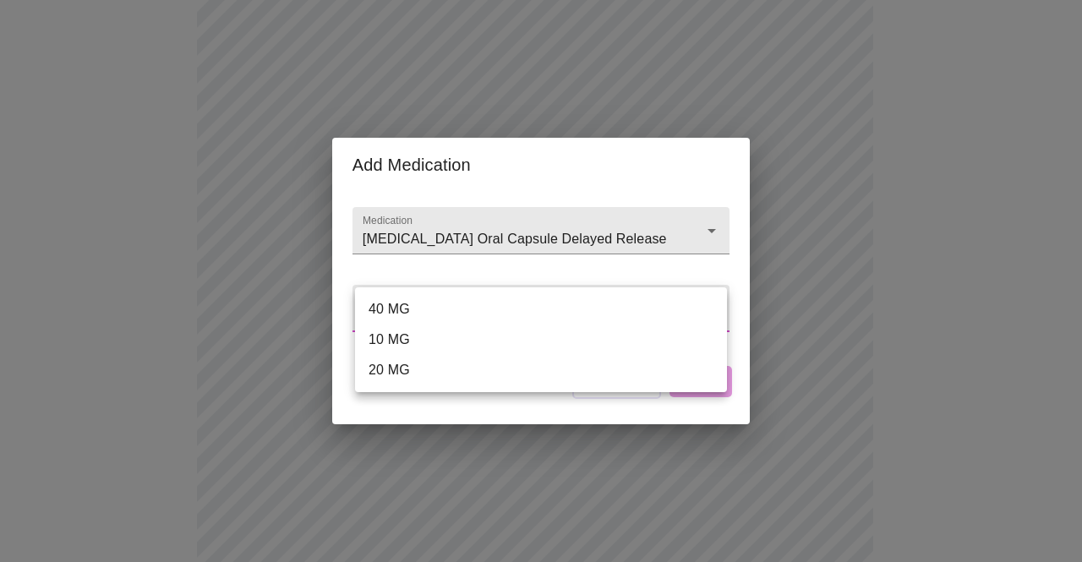
click at [516, 309] on body "MyMenopauseRx Appointments Messaging Labs Uploads Medications Community Refer a…" at bounding box center [541, 394] width 1068 height 1394
click at [512, 339] on li "10 MG" at bounding box center [541, 340] width 372 height 30
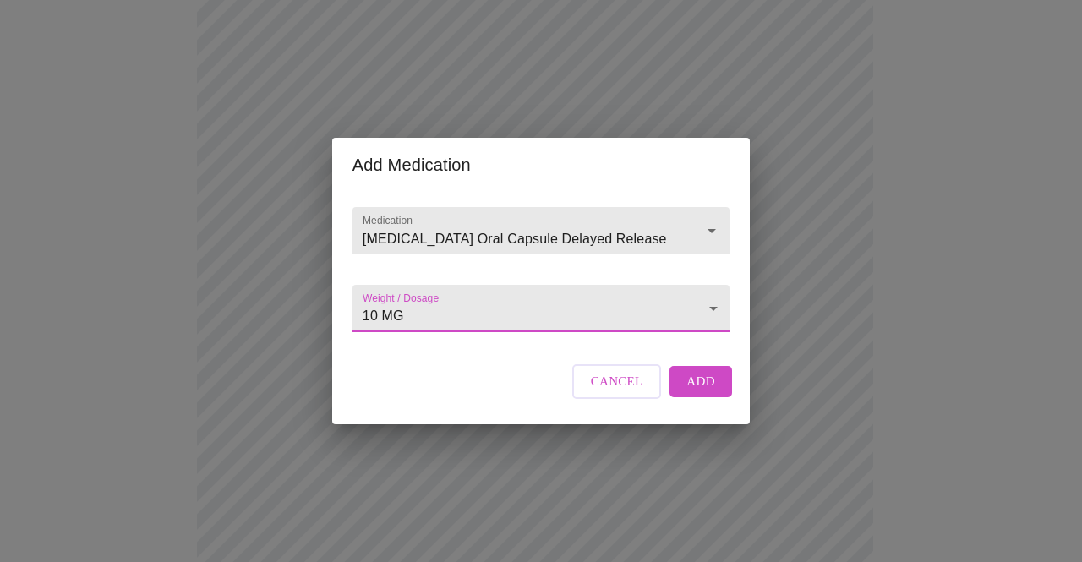
click at [717, 300] on body "MyMenopauseRx Appointments Messaging Labs Uploads Medications Community Refer a…" at bounding box center [541, 394] width 1068 height 1394
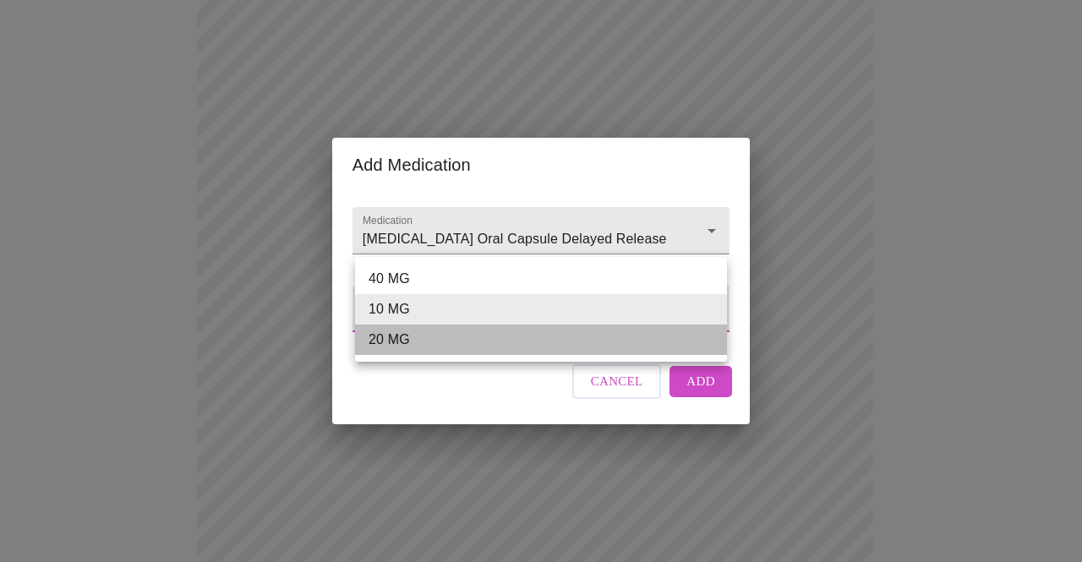
click at [683, 342] on li "20 MG" at bounding box center [541, 340] width 372 height 30
type input "20 MG"
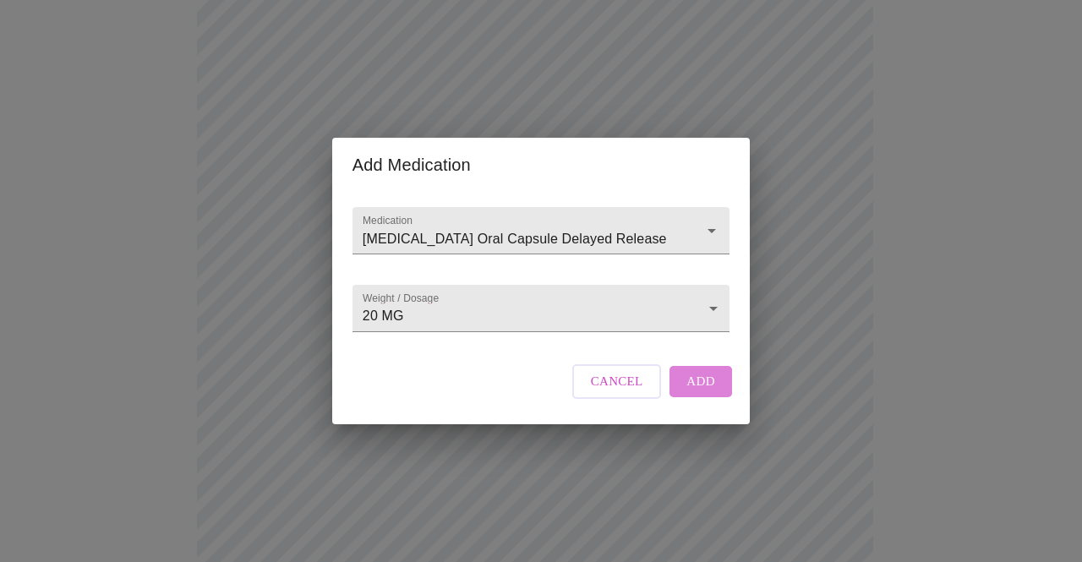
click at [709, 392] on span "Add" at bounding box center [700, 381] width 29 height 22
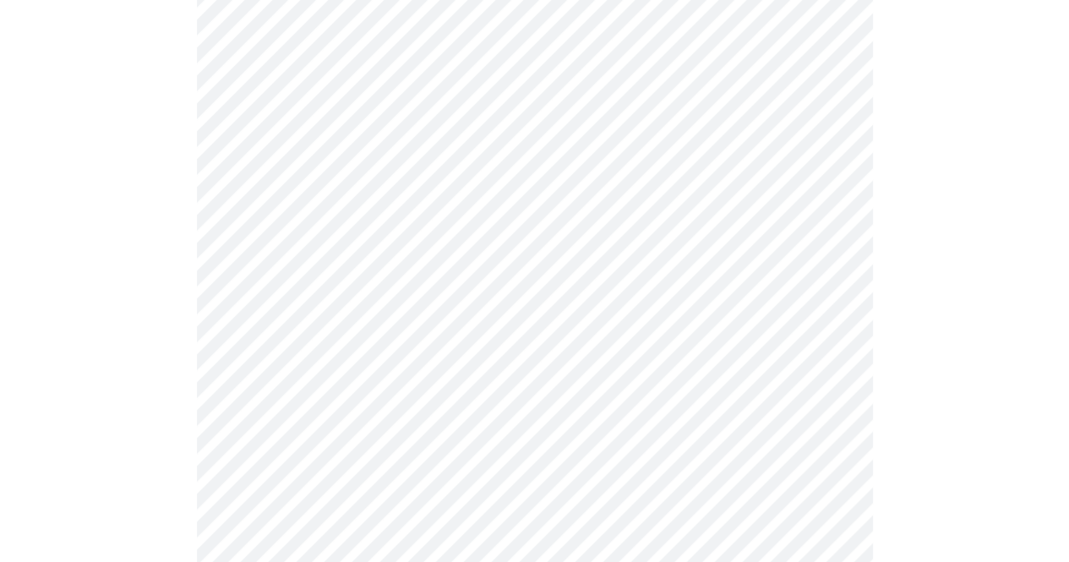
scroll to position [800, 0]
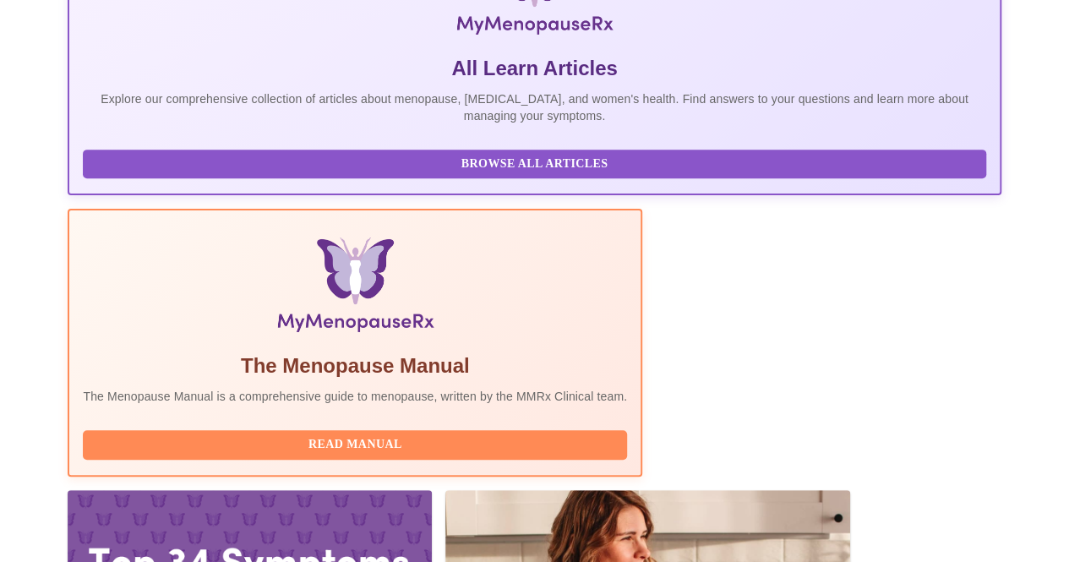
scroll to position [362, 0]
